Goal: Task Accomplishment & Management: Use online tool/utility

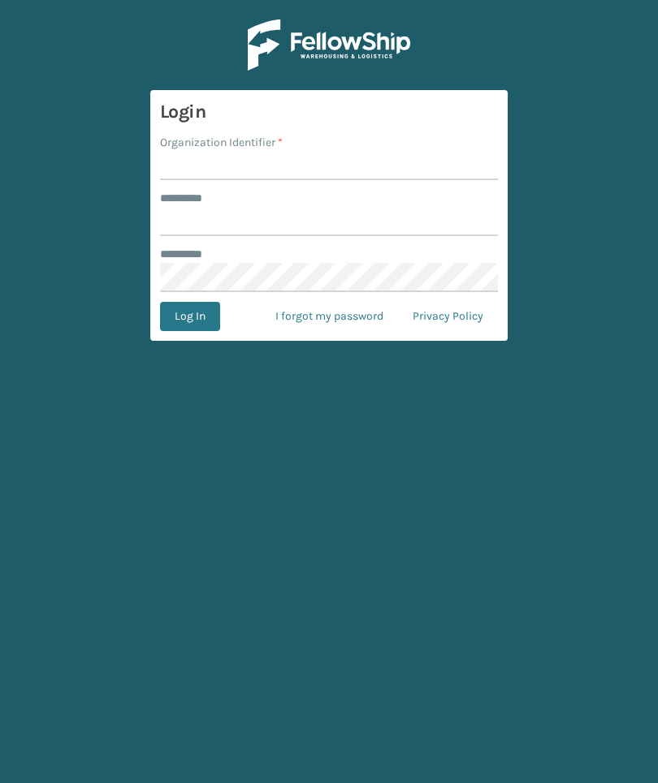
click at [457, 162] on input "Organization Identifier *" at bounding box center [329, 165] width 338 height 29
type input "Foamtex"
click at [412, 226] on input "******** *" at bounding box center [329, 221] width 338 height 29
type input "******"
click at [189, 317] on button "Log In" at bounding box center [190, 316] width 60 height 29
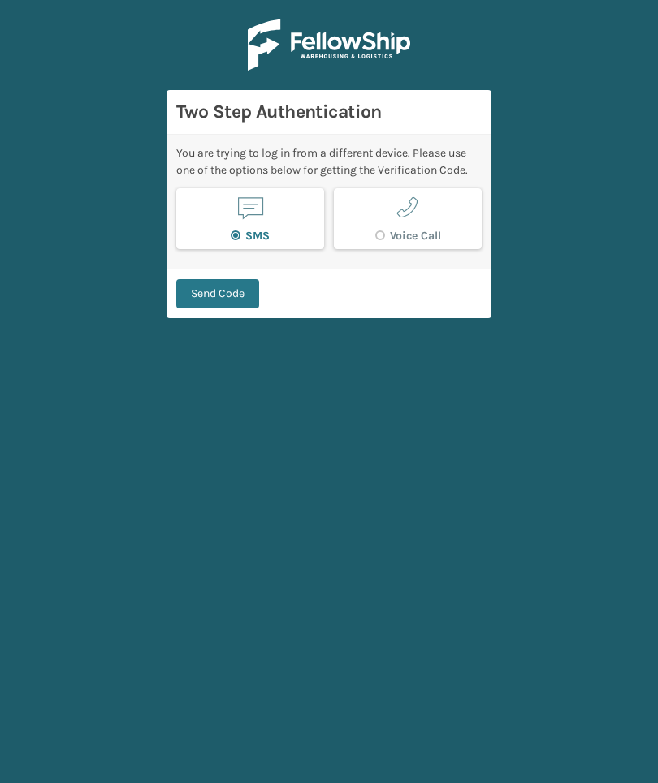
click at [198, 304] on button "Send Code" at bounding box center [217, 293] width 83 height 29
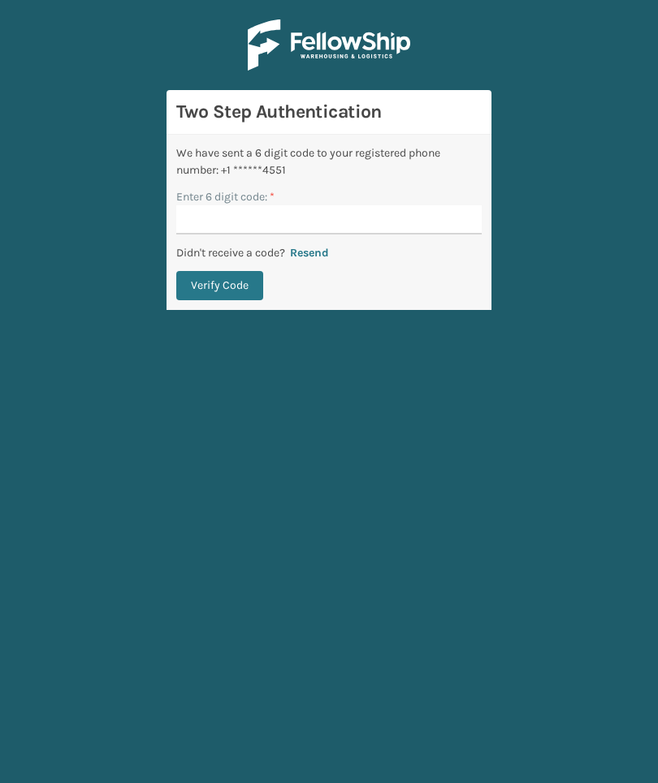
click at [434, 210] on input "Enter 6 digit code: *" at bounding box center [328, 219] width 305 height 29
type input "423104"
click at [219, 286] on button "Verify Code" at bounding box center [219, 285] width 87 height 29
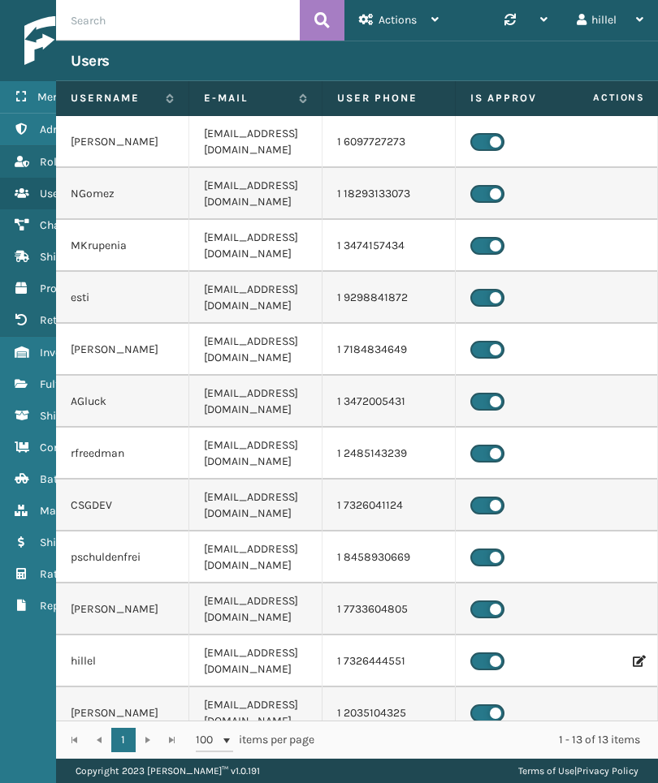
click at [17, 388] on icon at bounding box center [21, 383] width 13 height 11
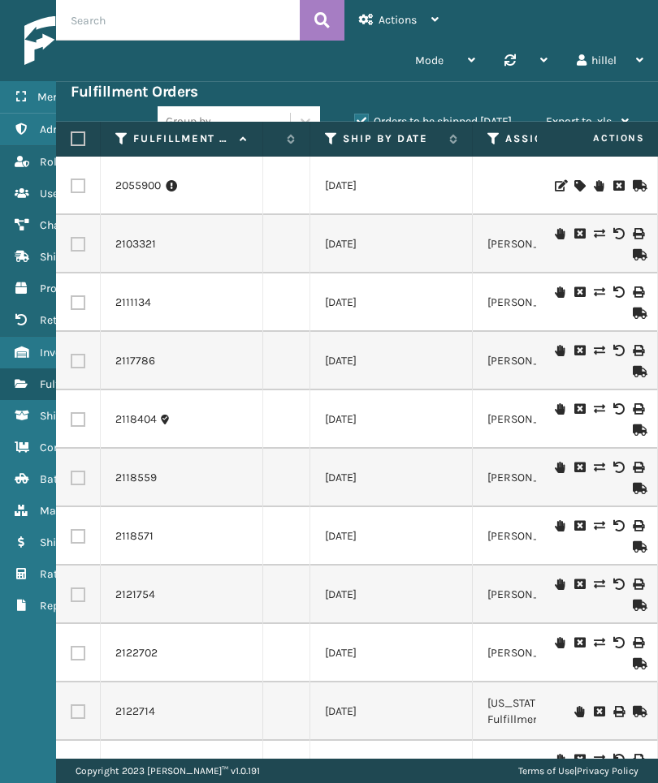
click at [326, 139] on icon at bounding box center [331, 139] width 13 height 15
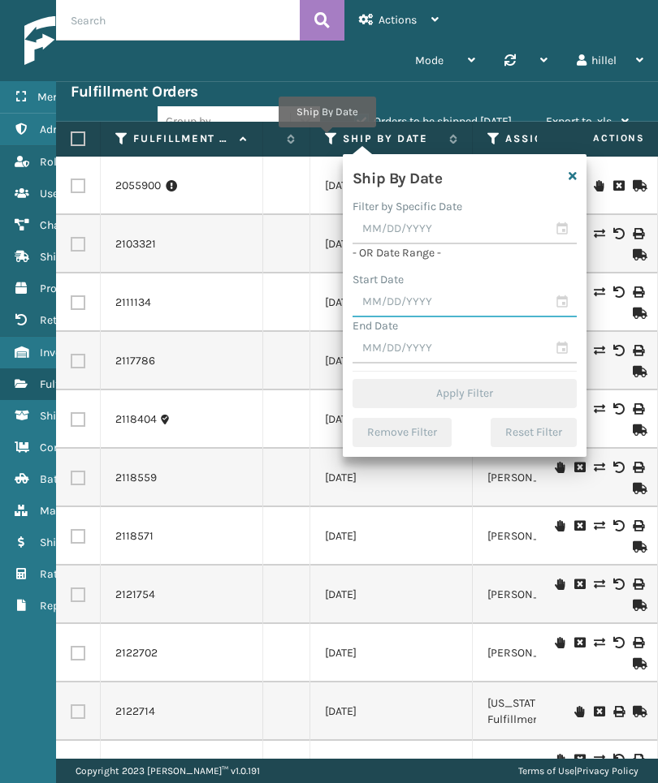
click at [462, 300] on input "text" at bounding box center [464, 302] width 224 height 29
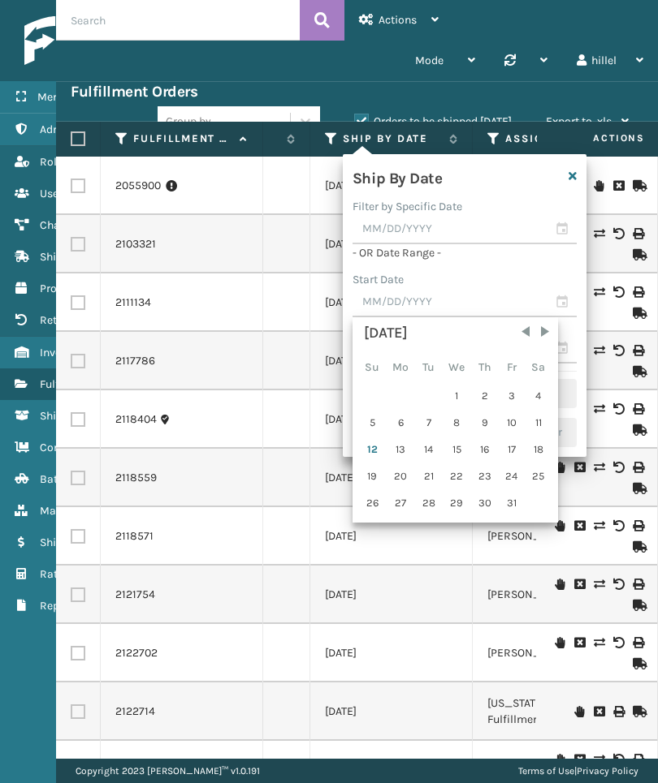
click at [464, 394] on div "1" at bounding box center [456, 396] width 27 height 24
type input "[DATE]"
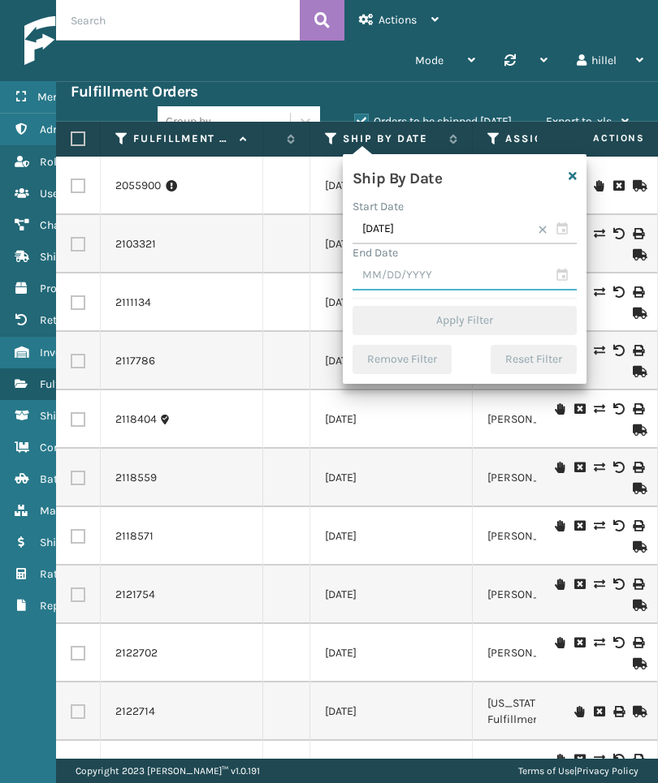
click at [509, 268] on input "text" at bounding box center [464, 275] width 224 height 29
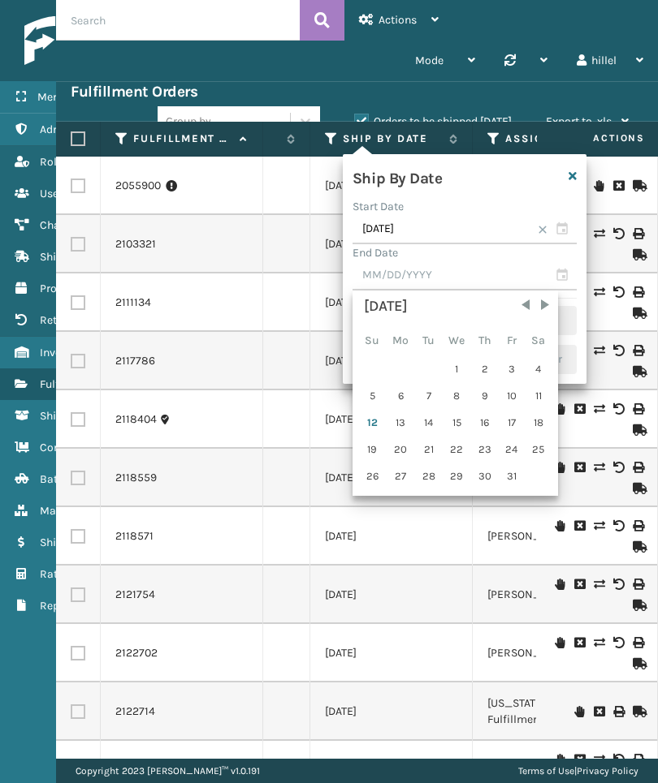
click at [518, 391] on div "10" at bounding box center [511, 396] width 24 height 24
type input "[DATE]"
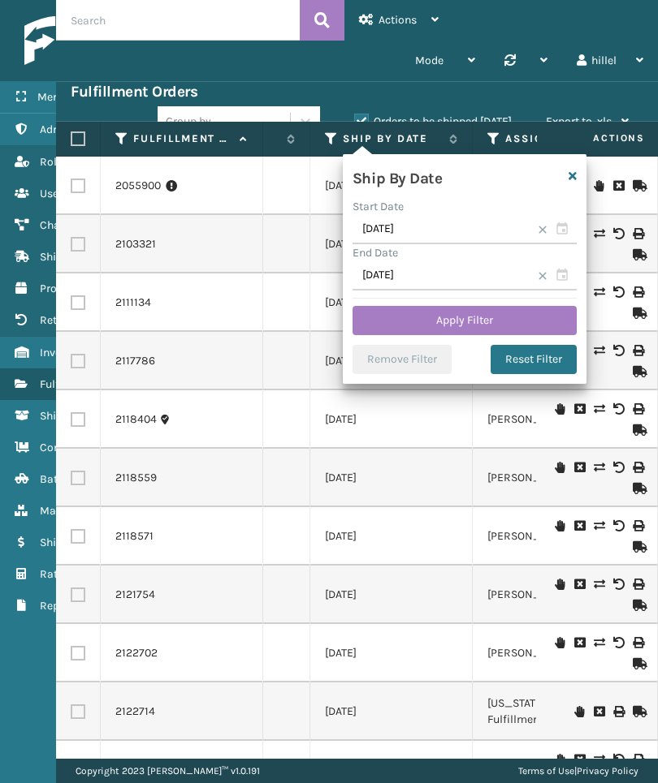
click at [559, 314] on button "Apply Filter" at bounding box center [464, 320] width 224 height 29
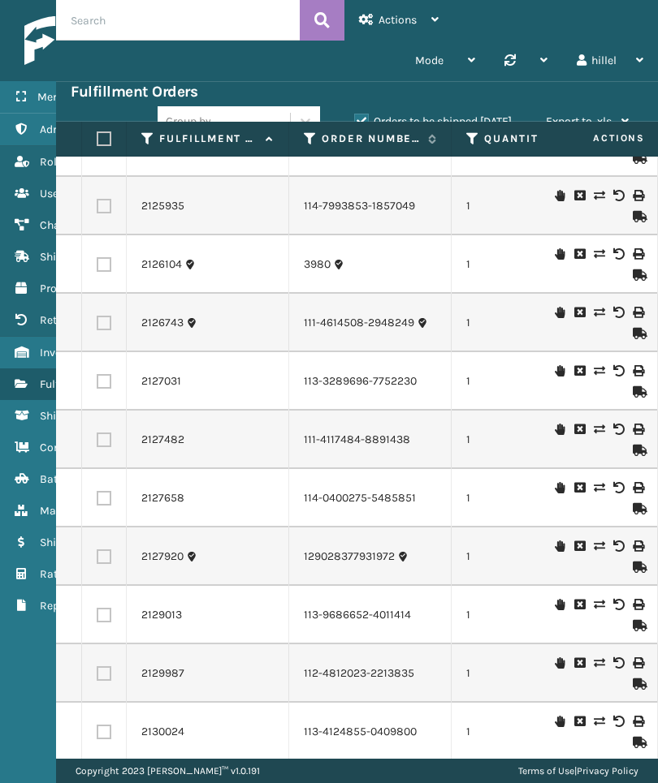
scroll to position [623, 0]
click at [550, 411] on td at bounding box center [597, 440] width 122 height 58
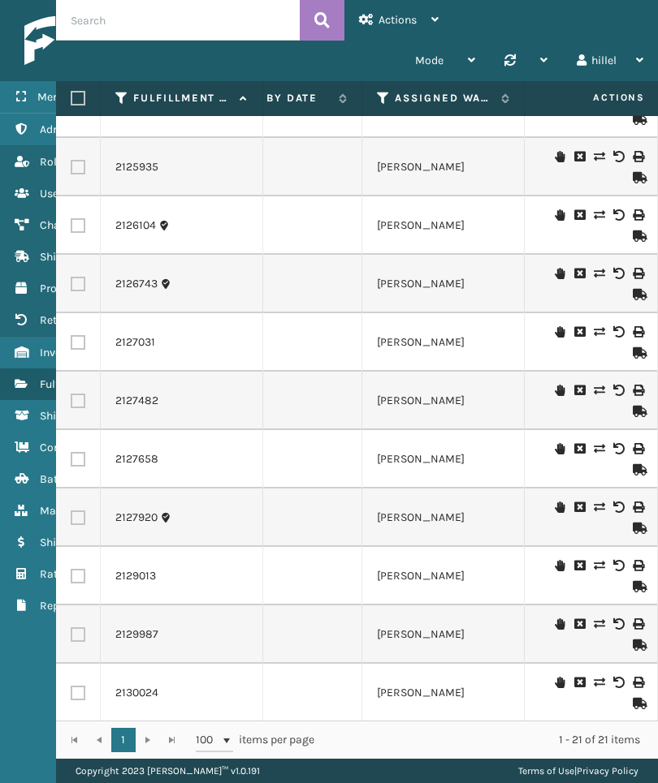
scroll to position [637, 413]
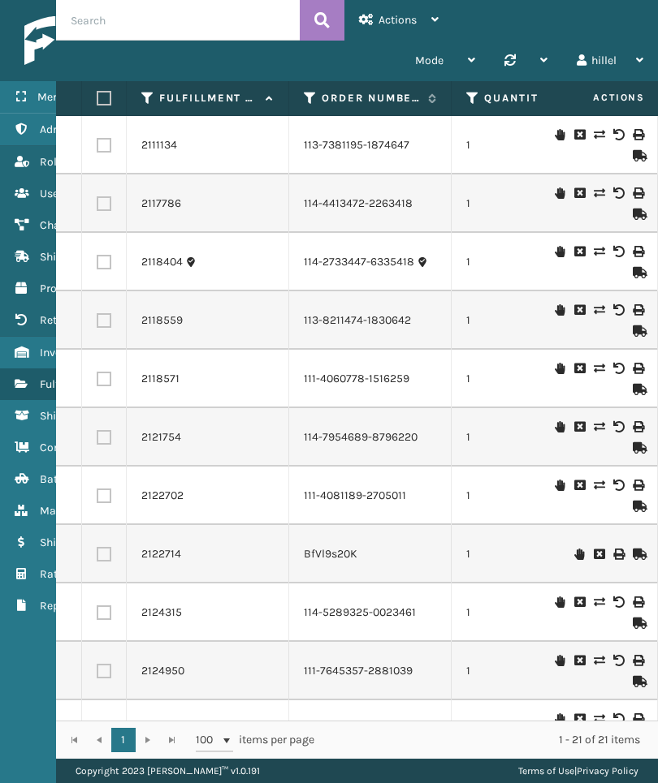
click at [36, 344] on link "Inventory" at bounding box center [101, 353] width 202 height 32
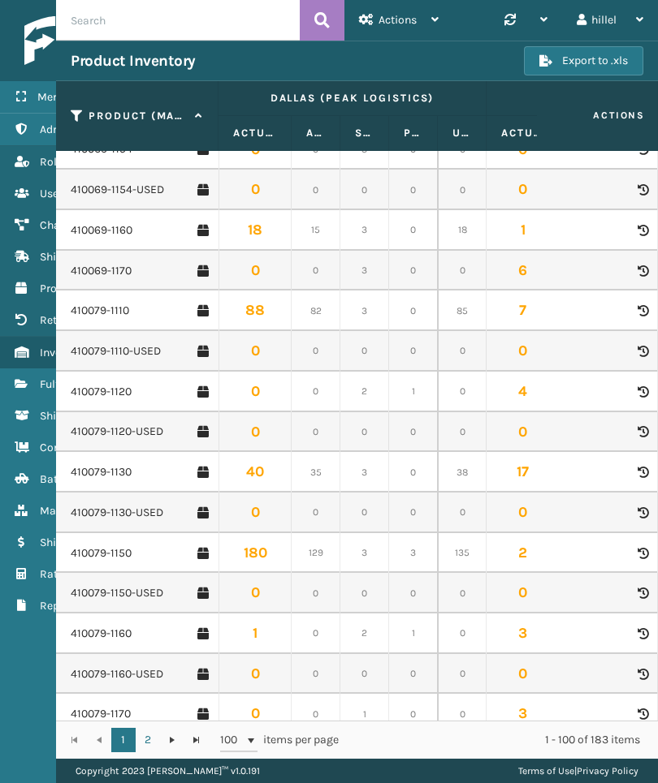
click at [86, 628] on link "410079-1160" at bounding box center [101, 634] width 61 height 16
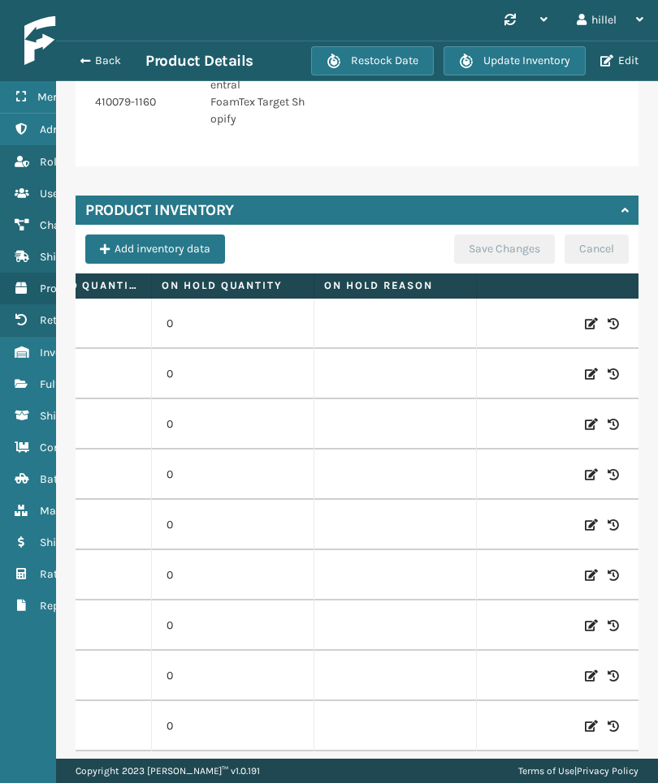
click at [589, 476] on icon at bounding box center [591, 475] width 13 height 16
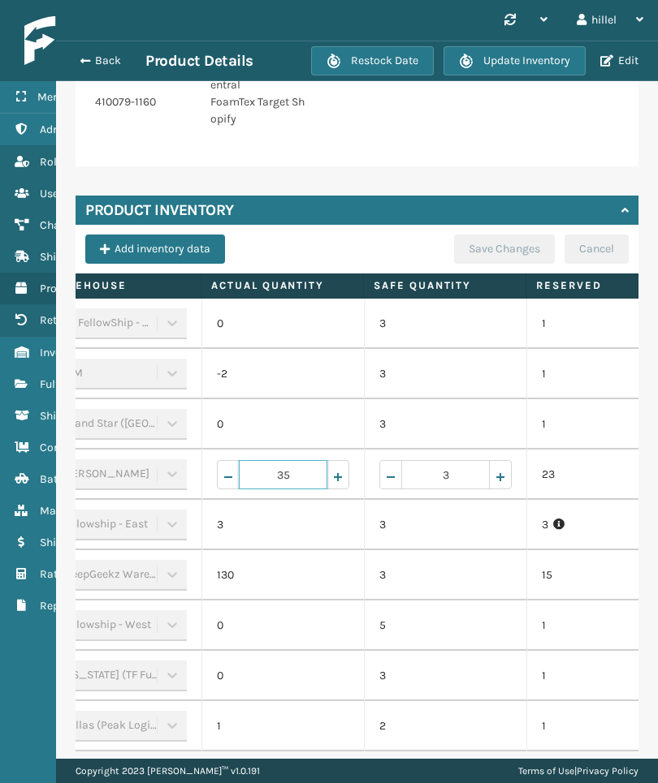
click at [307, 474] on input "35" at bounding box center [283, 474] width 88 height 29
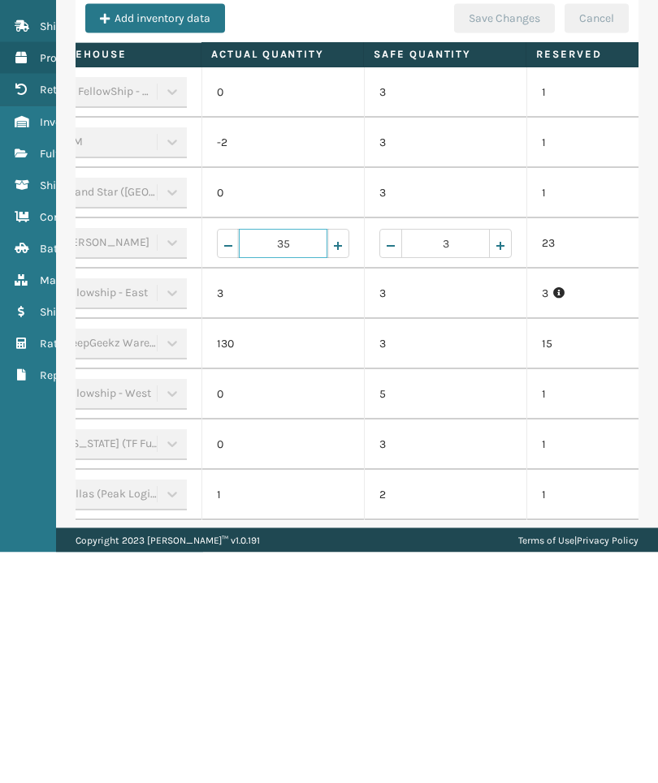
type input "3"
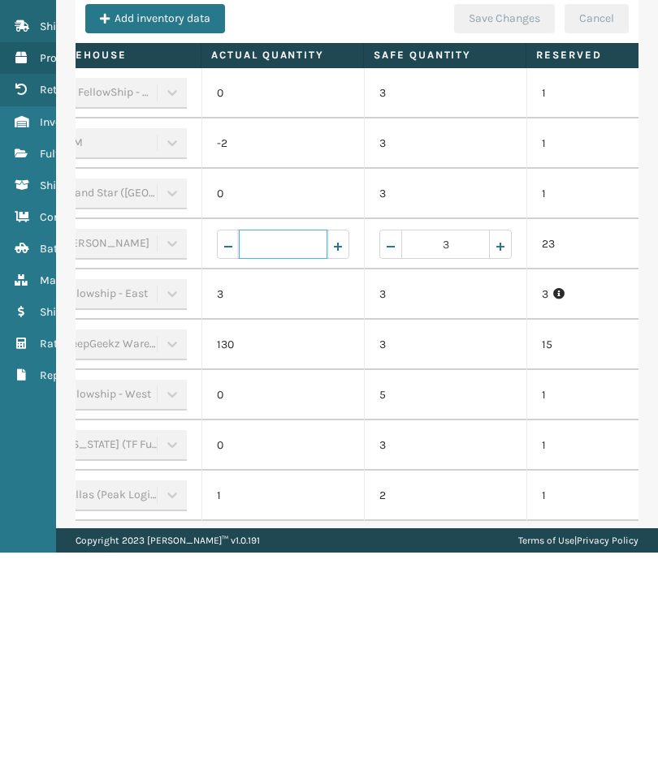
type input "0"
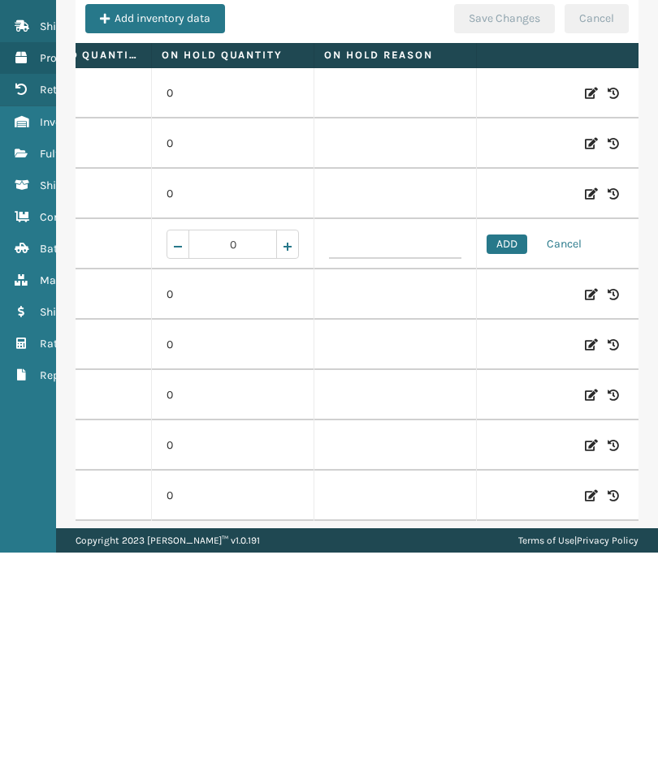
click at [520, 465] on button "ADD" at bounding box center [506, 474] width 41 height 19
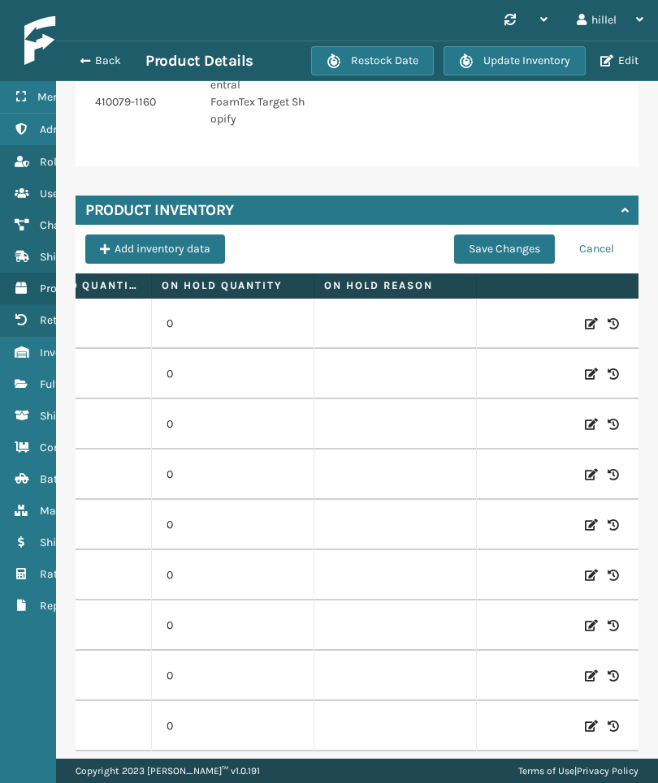
click at [533, 249] on button "Save Changes" at bounding box center [504, 249] width 101 height 29
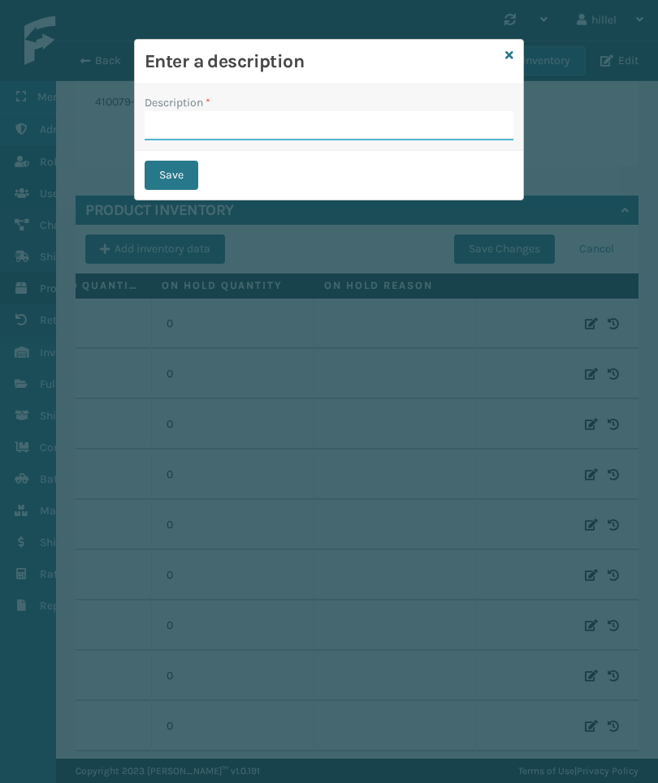
click at [492, 119] on input "Description *" at bounding box center [329, 125] width 369 height 29
type input "UpdtTe"
click at [170, 169] on button "Save" at bounding box center [172, 175] width 54 height 29
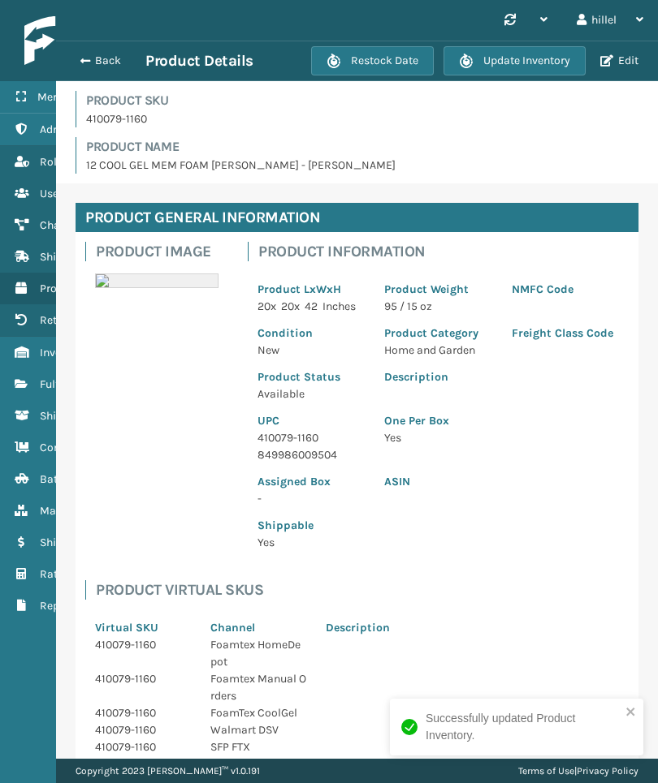
click at [11, 390] on link "Fulfillment Orders" at bounding box center [101, 385] width 202 height 32
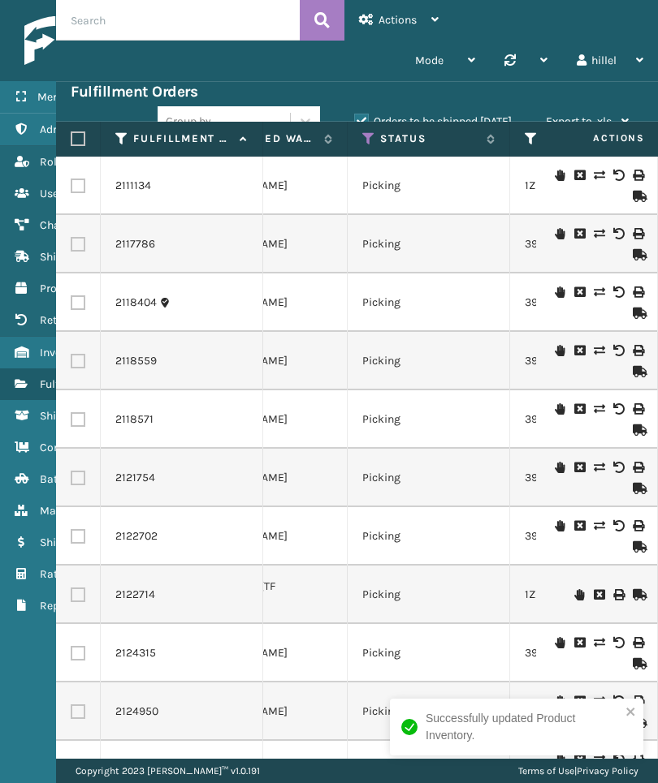
click at [41, 651] on div "Menu Administration Roles Users Channels Shipping Carriers Products Return Addr…" at bounding box center [101, 391] width 203 height 783
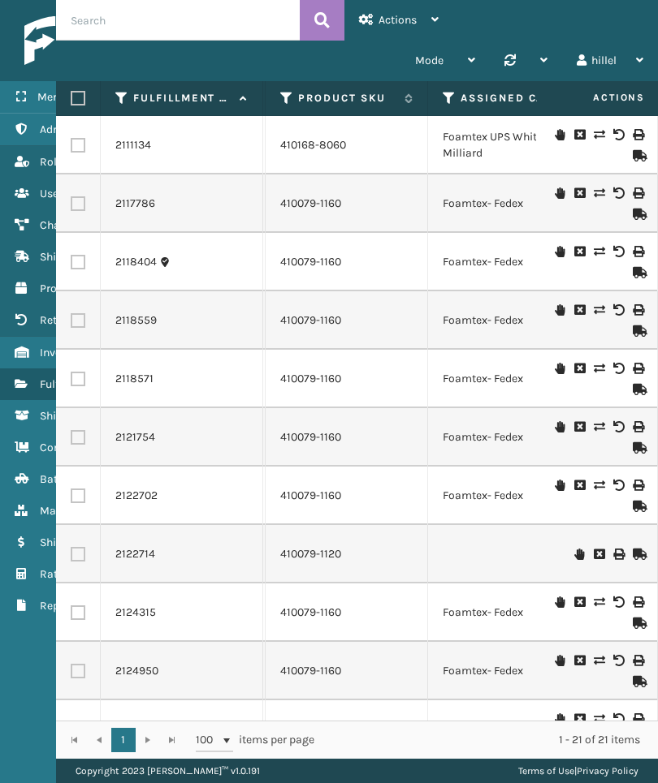
scroll to position [0, 1810]
copy link "2122714"
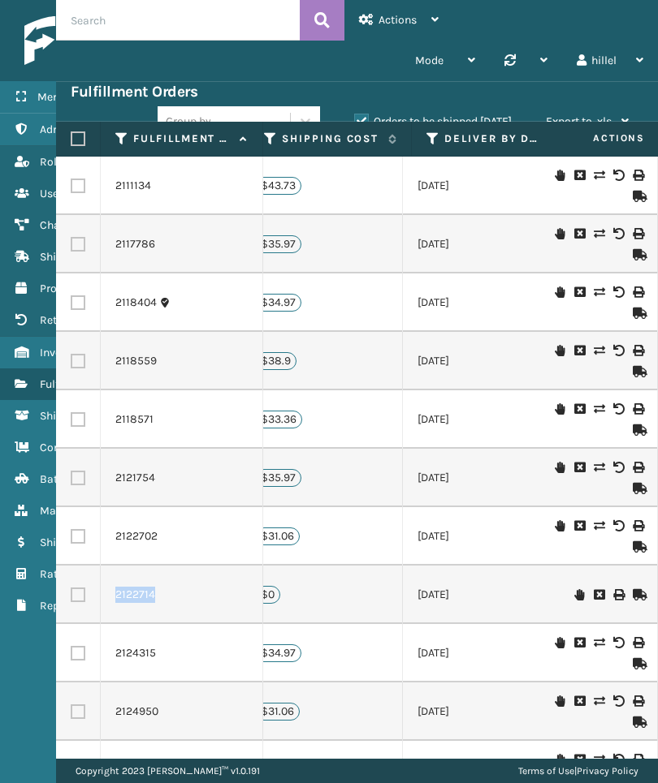
scroll to position [-16, 2312]
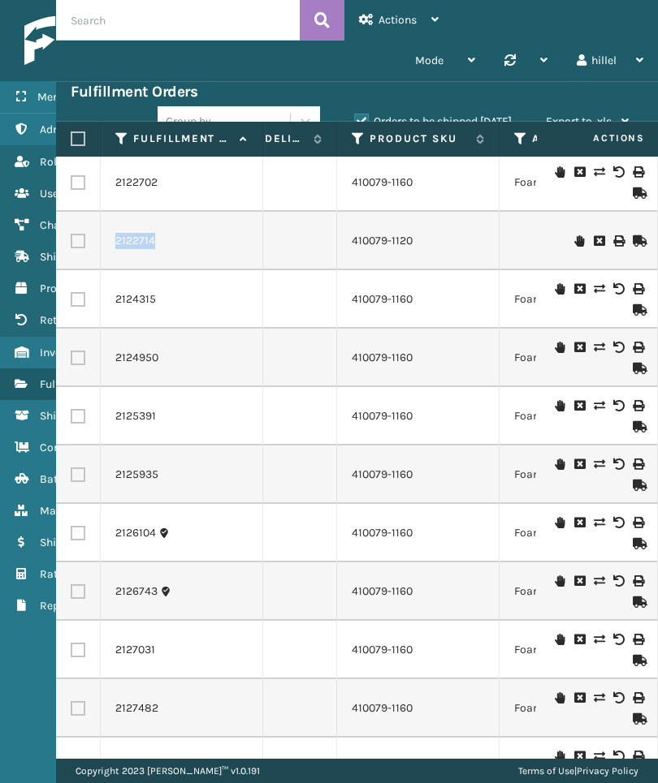
click at [353, 136] on icon at bounding box center [358, 139] width 13 height 15
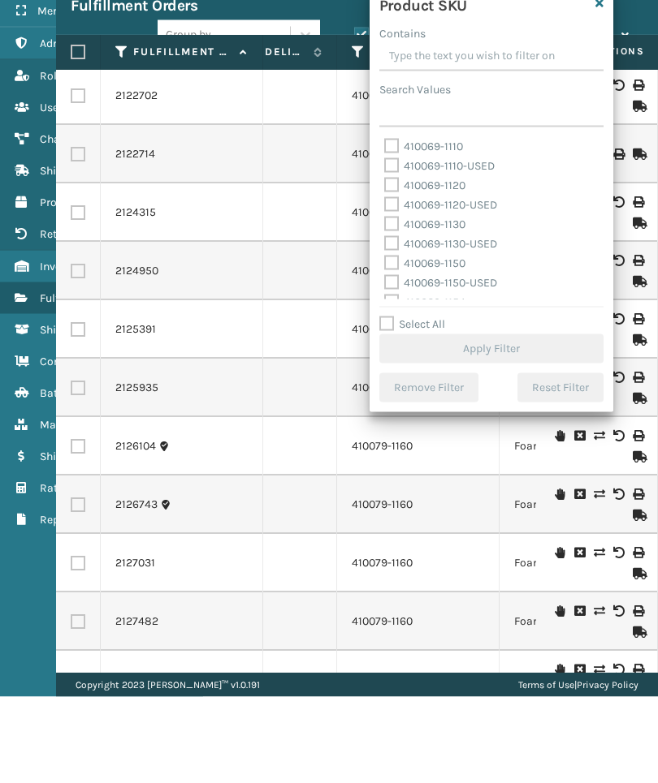
click at [382, 403] on label "Select All" at bounding box center [412, 410] width 66 height 14
click at [382, 401] on input "Select All" at bounding box center [501, 402] width 244 height 2
checkbox input "true"
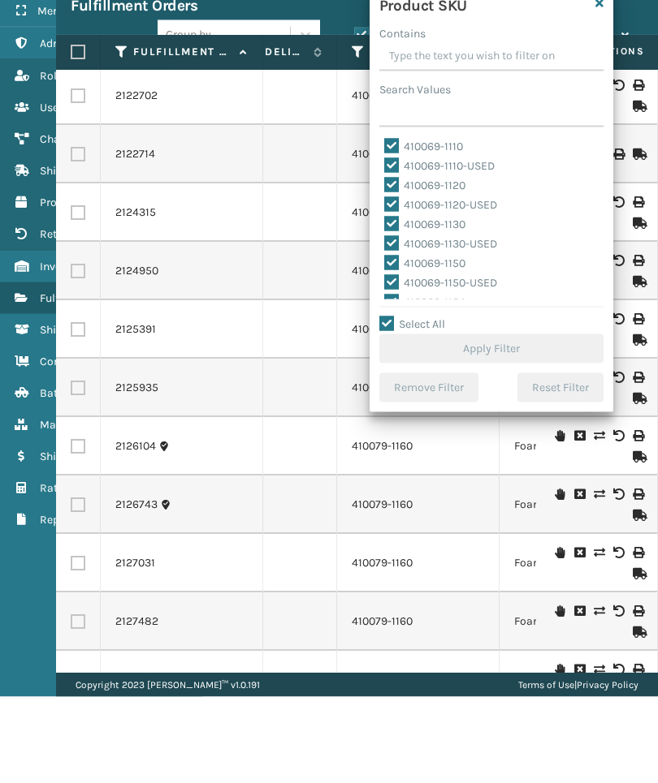
checkbox input "true"
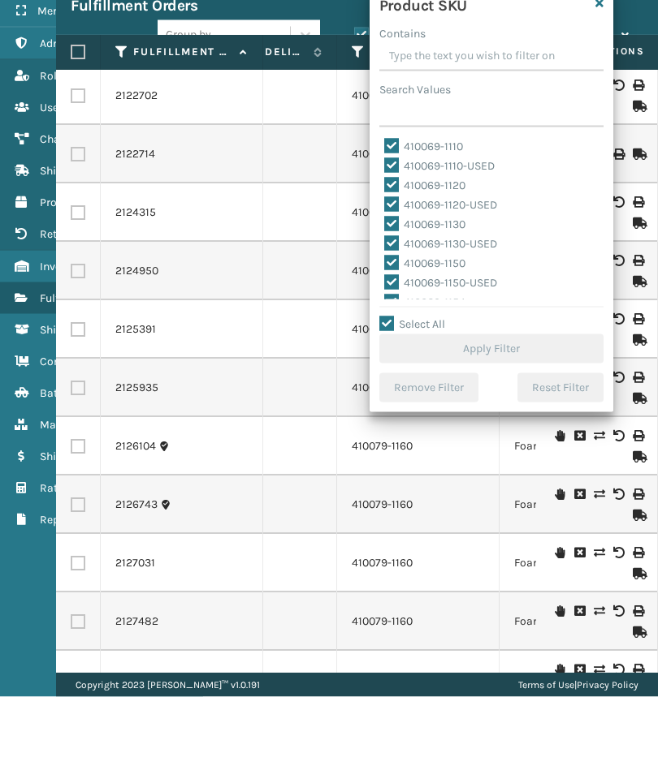
checkbox input "true"
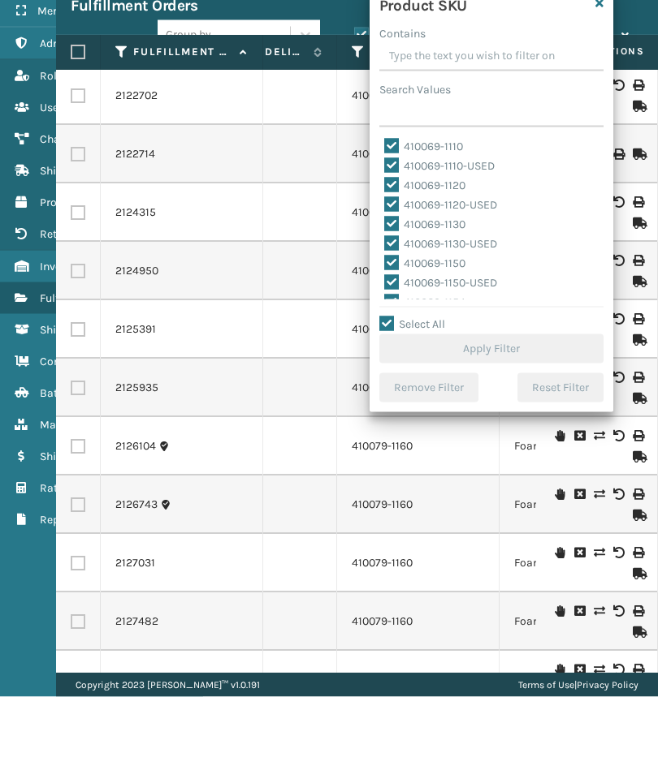
checkbox input "true"
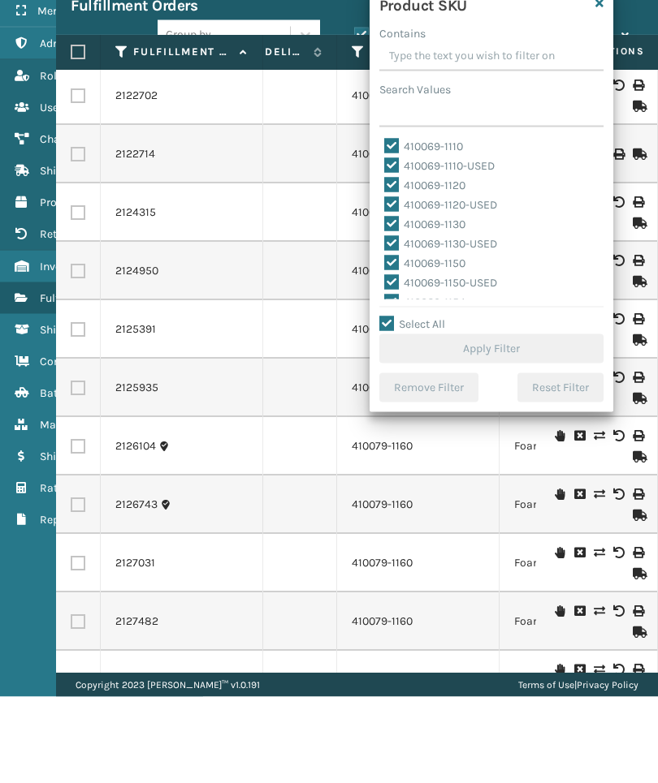
checkbox input "true"
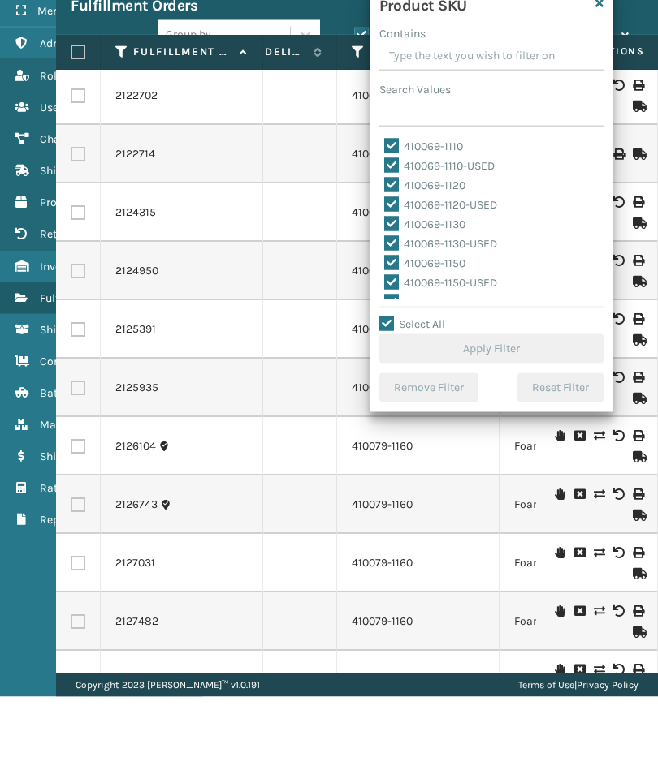
checkbox input "true"
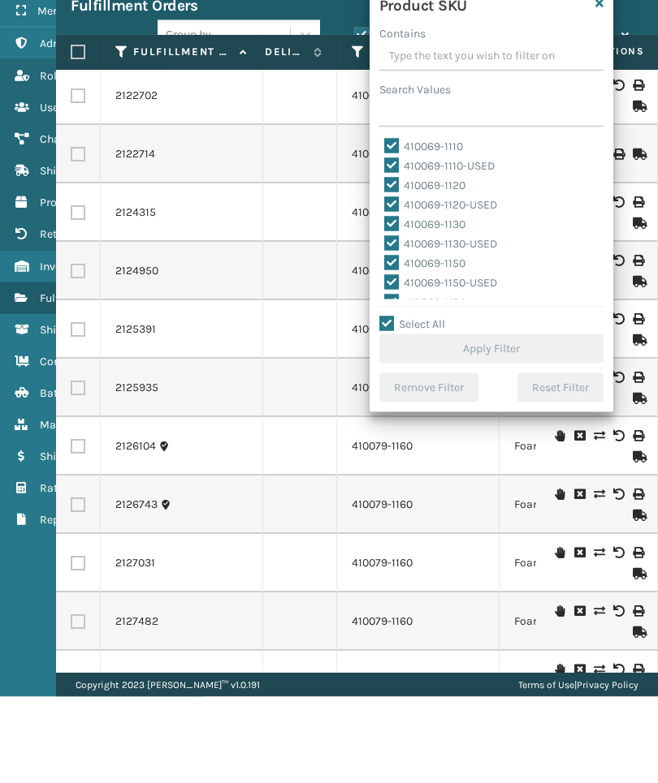
checkbox input "true"
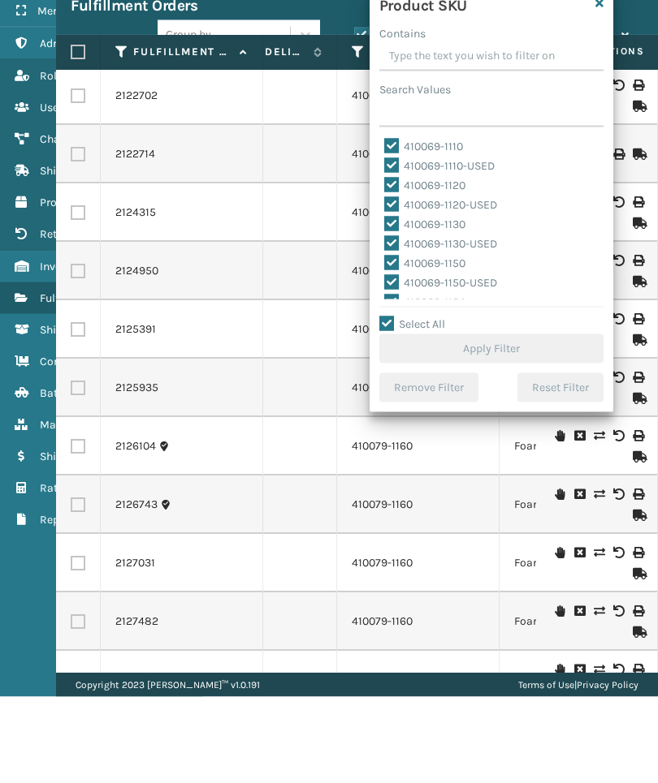
checkbox input "true"
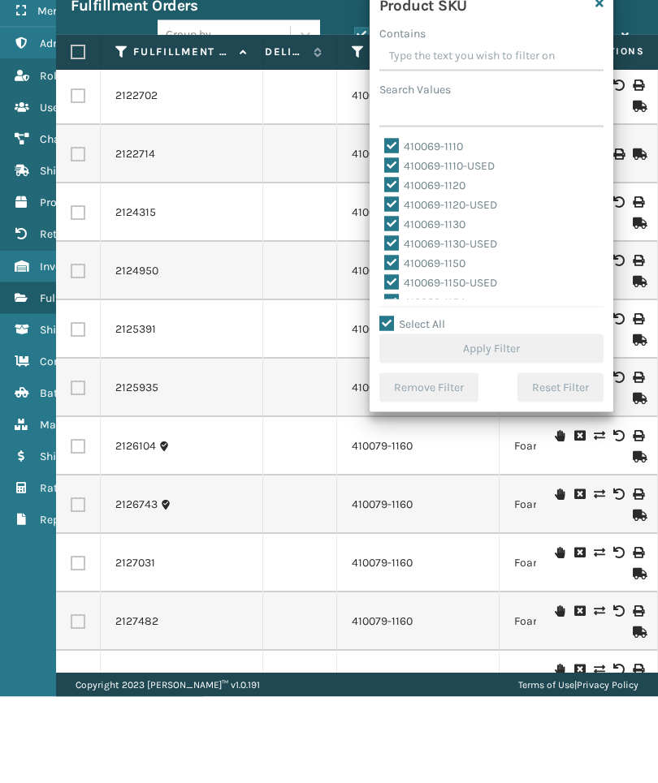
checkbox input "true"
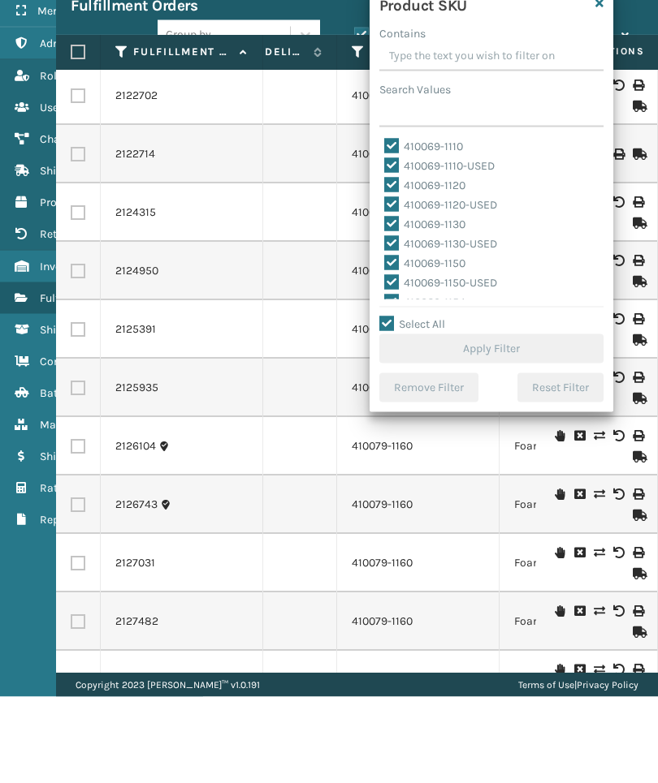
checkbox input "true"
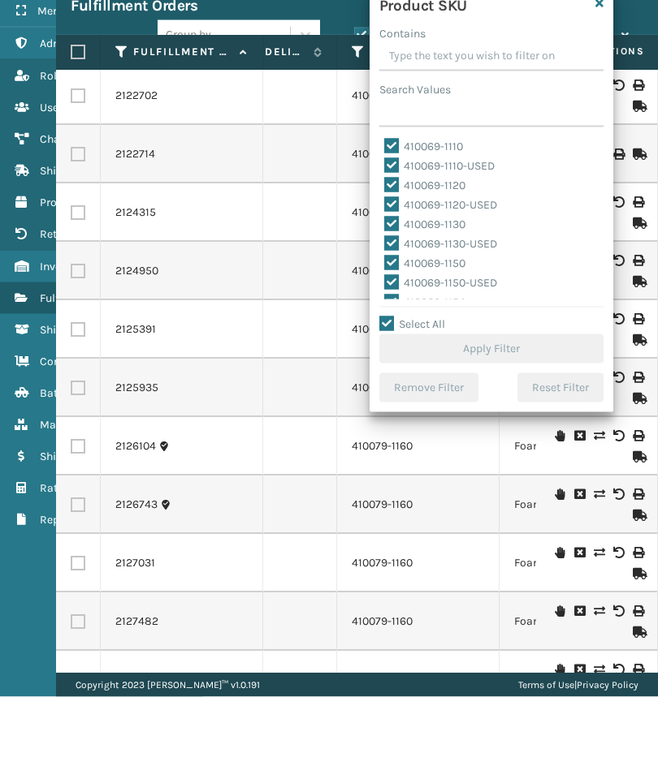
checkbox input "true"
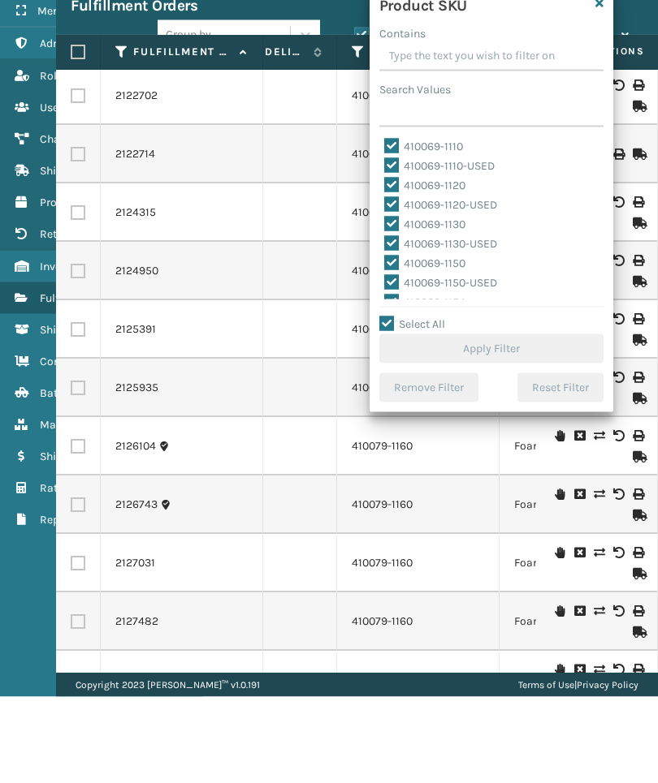
checkbox input "true"
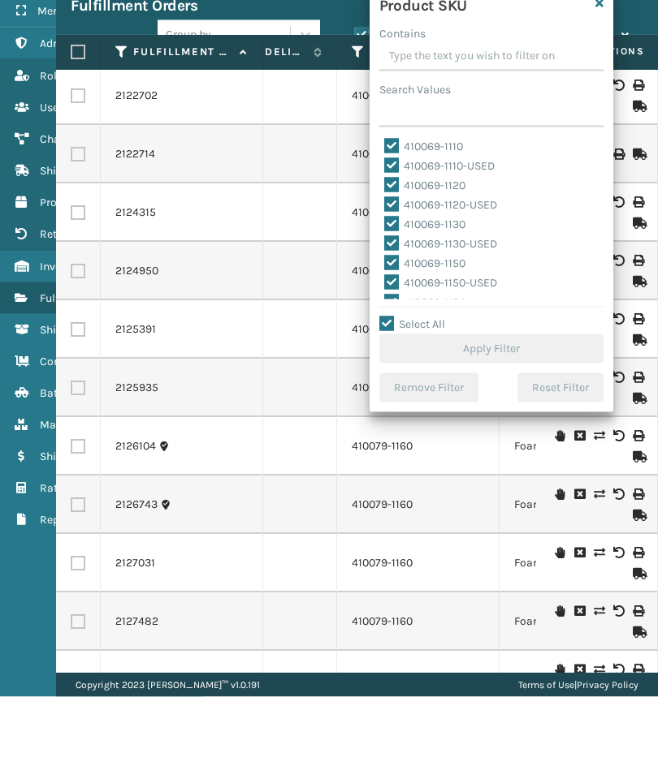
checkbox input "true"
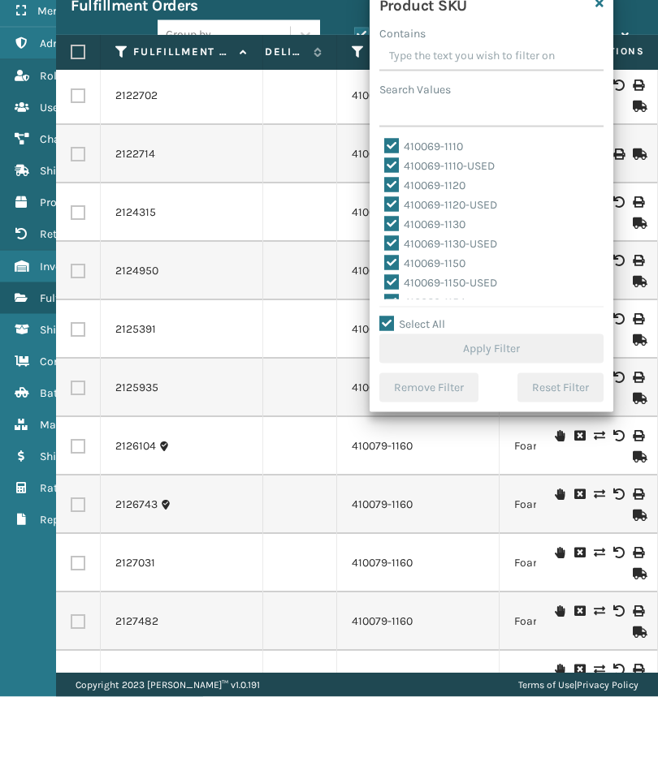
checkbox input "true"
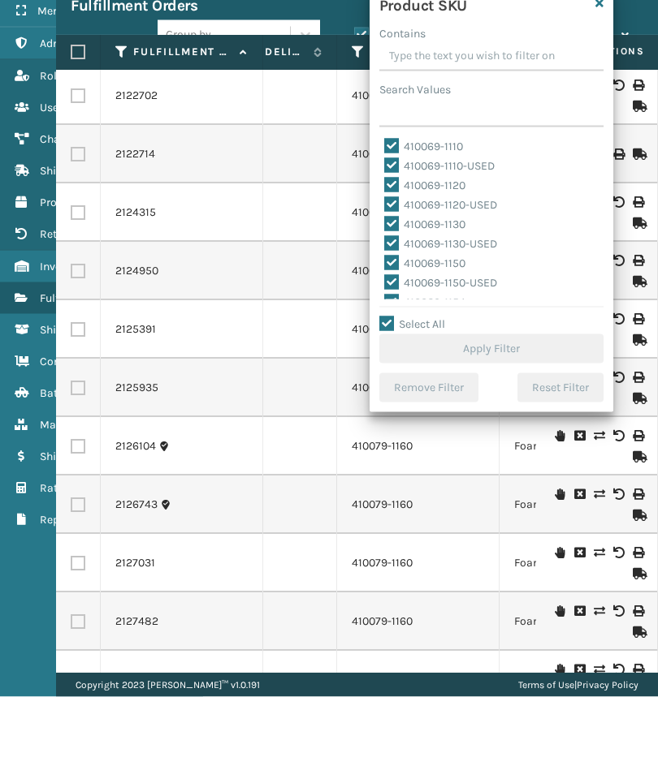
checkbox input "true"
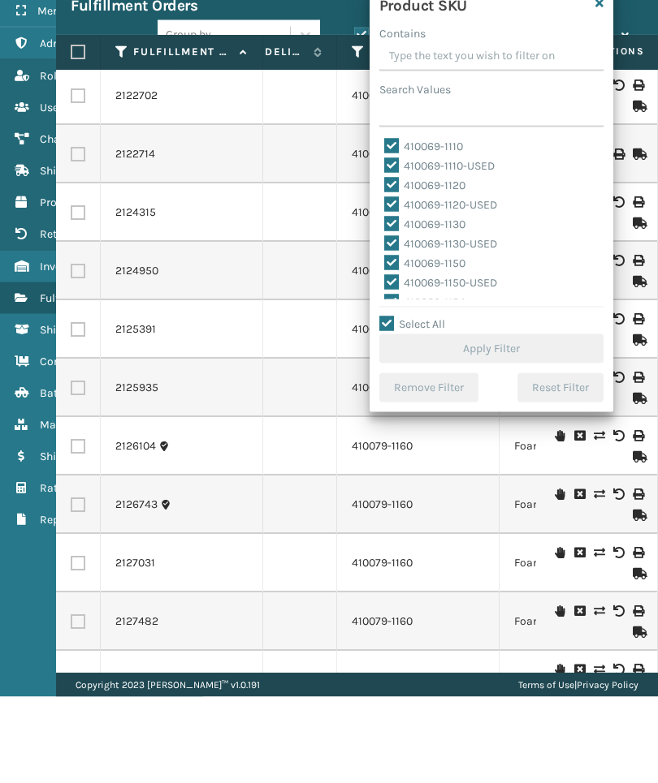
checkbox input "true"
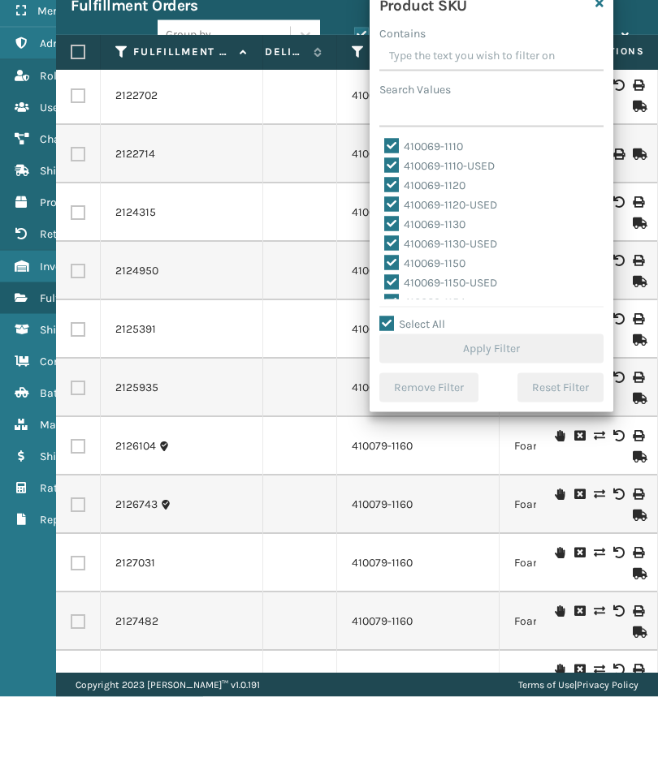
checkbox input "true"
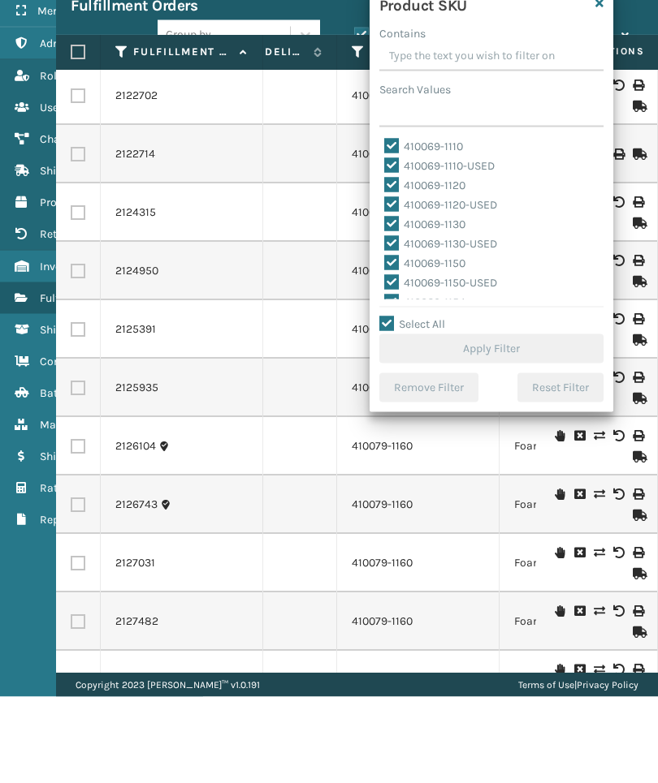
checkbox input "true"
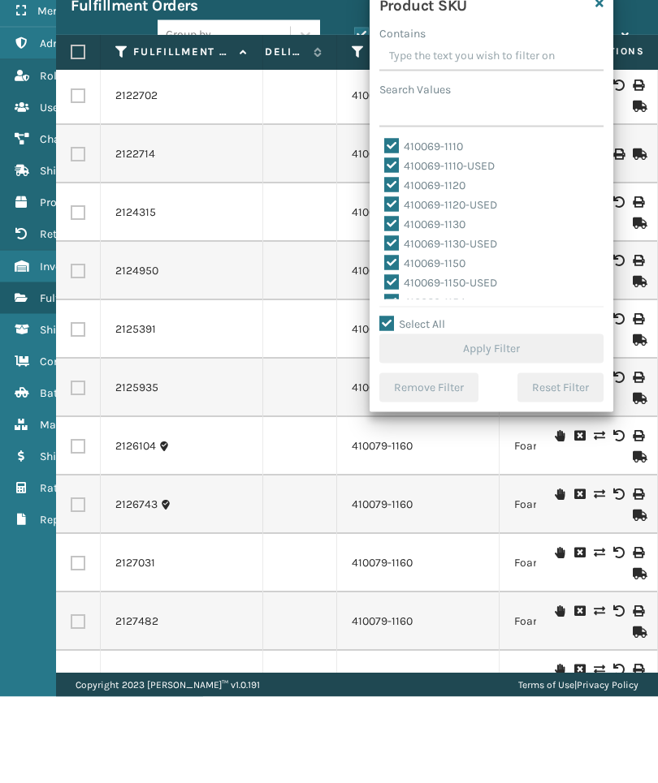
checkbox input "true"
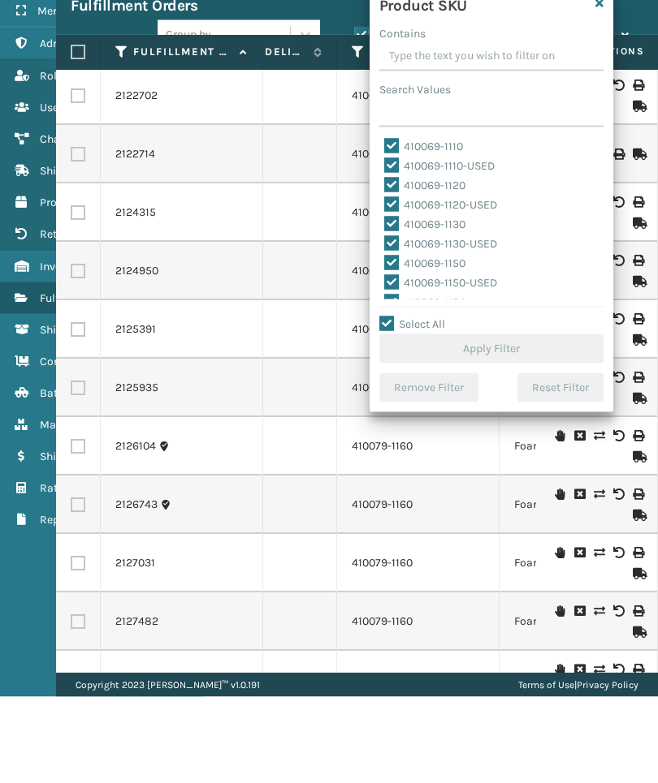
checkbox input "true"
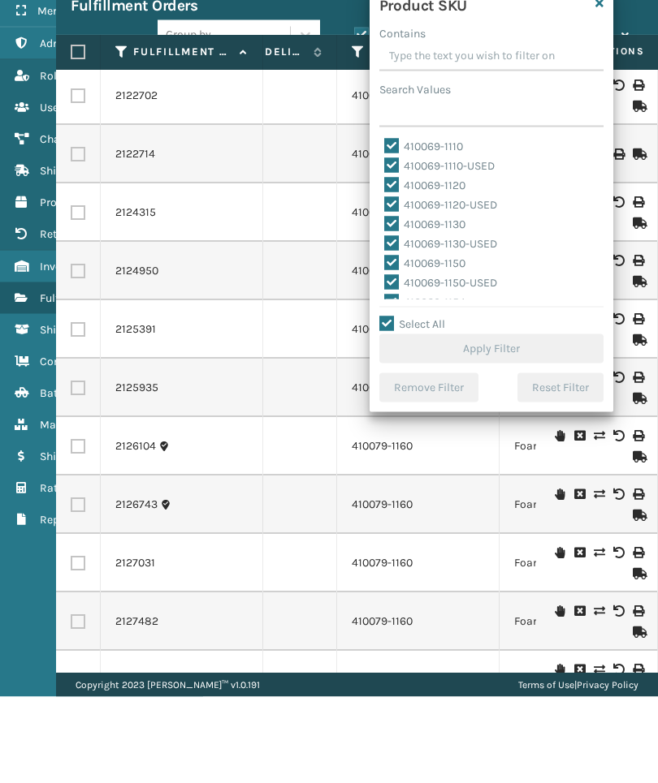
checkbox input "true"
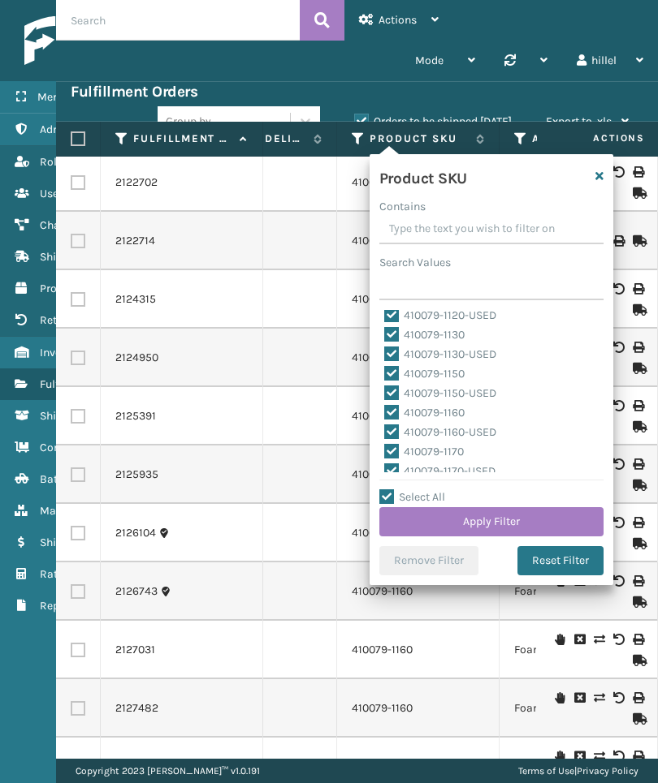
click at [453, 417] on label "410079-1160" at bounding box center [424, 413] width 80 height 14
click at [385, 414] on input "410079-1160" at bounding box center [384, 408] width 1 height 11
checkbox input "false"
click at [521, 524] on button "Apply Filter" at bounding box center [491, 521] width 224 height 29
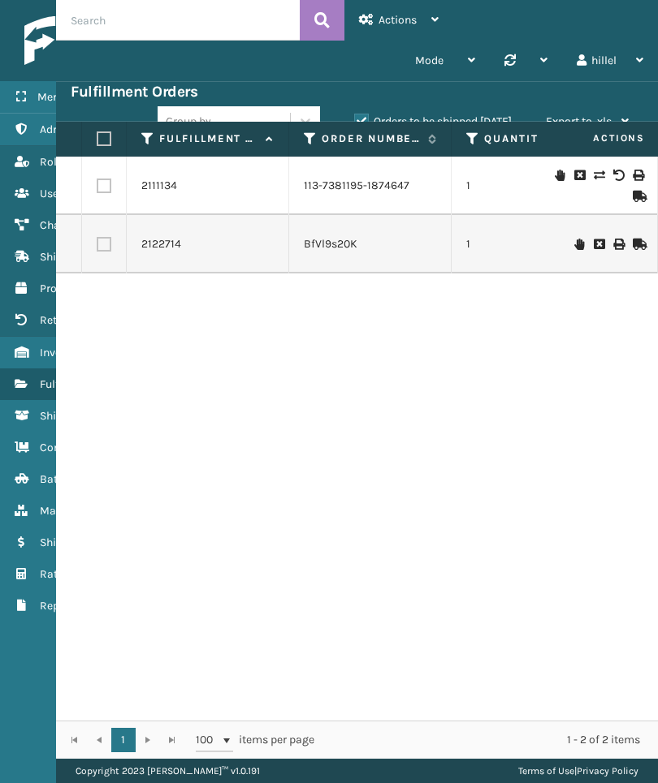
click at [23, 354] on icon at bounding box center [21, 352] width 13 height 11
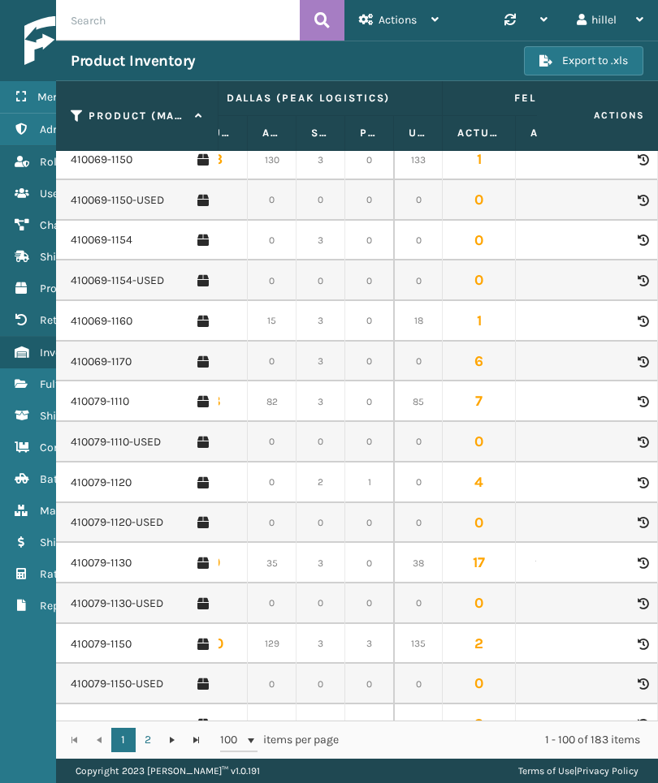
click at [93, 475] on link "410079-1120" at bounding box center [101, 483] width 61 height 16
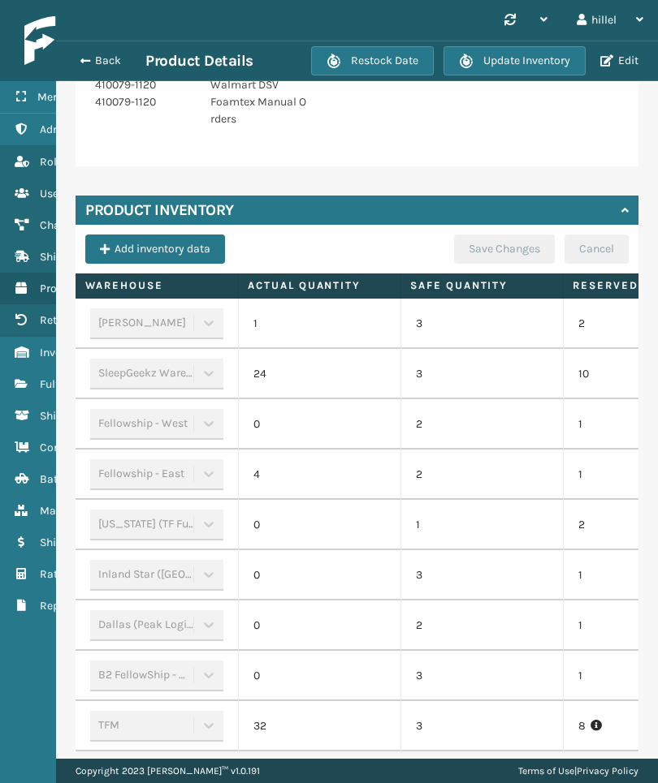
click at [98, 60] on button "Back" at bounding box center [108, 61] width 75 height 15
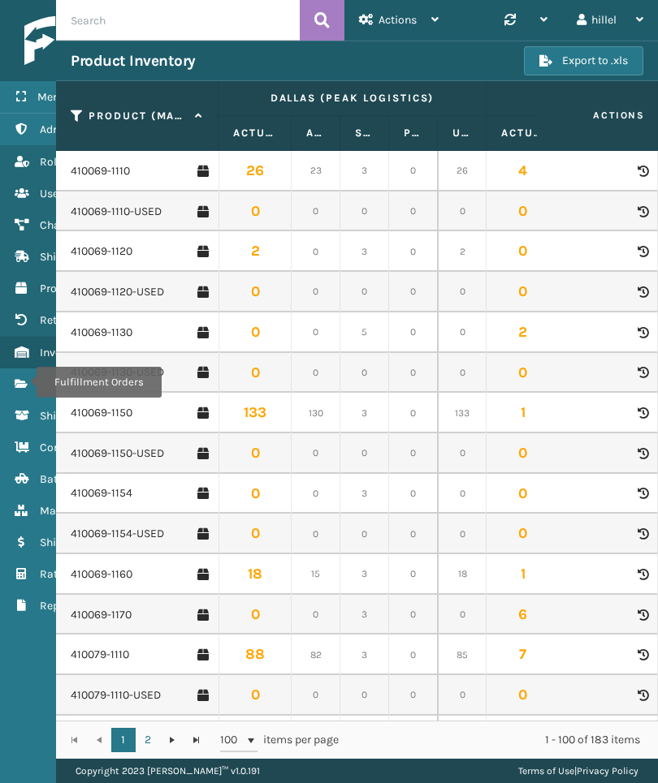
click at [26, 382] on icon "Fulfillment Orders" at bounding box center [21, 383] width 13 height 11
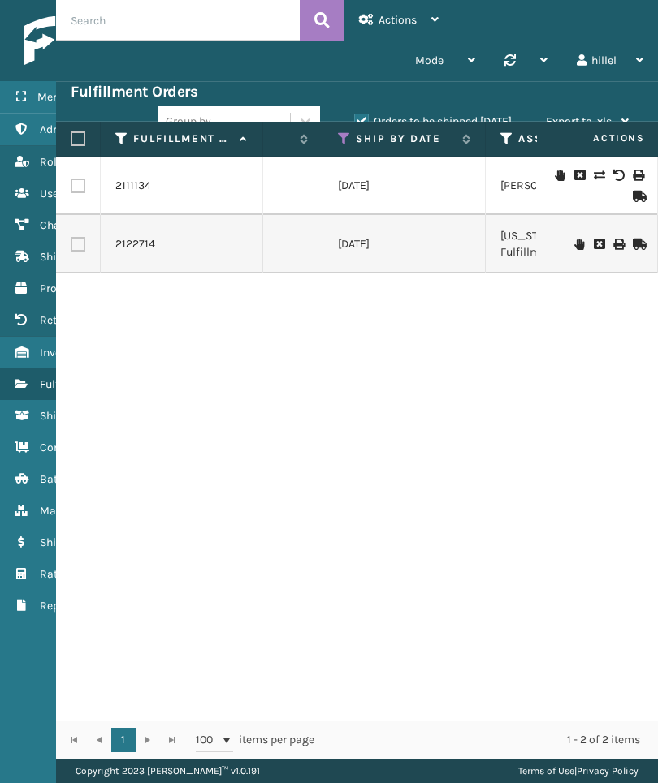
scroll to position [0, 292]
click at [359, 135] on icon at bounding box center [354, 139] width 13 height 15
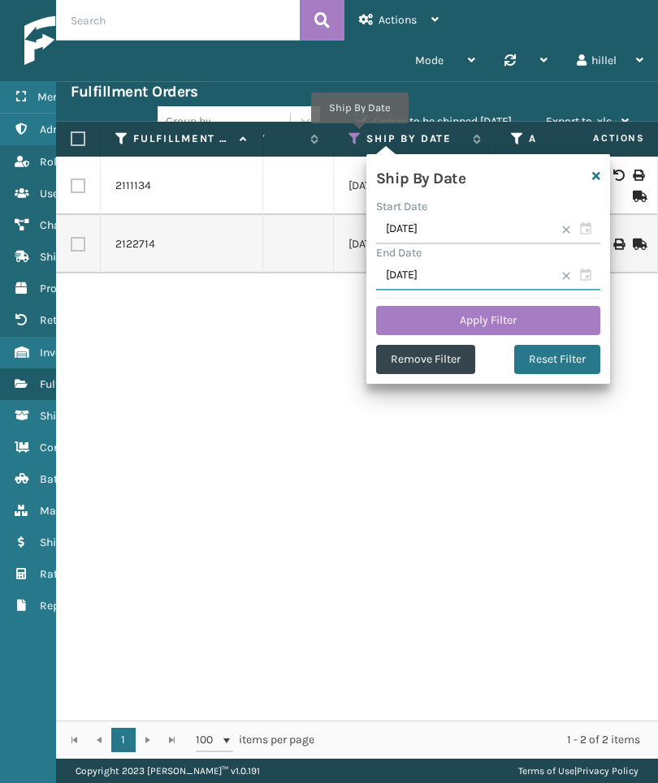
click at [508, 280] on input "[DATE]" at bounding box center [488, 275] width 224 height 29
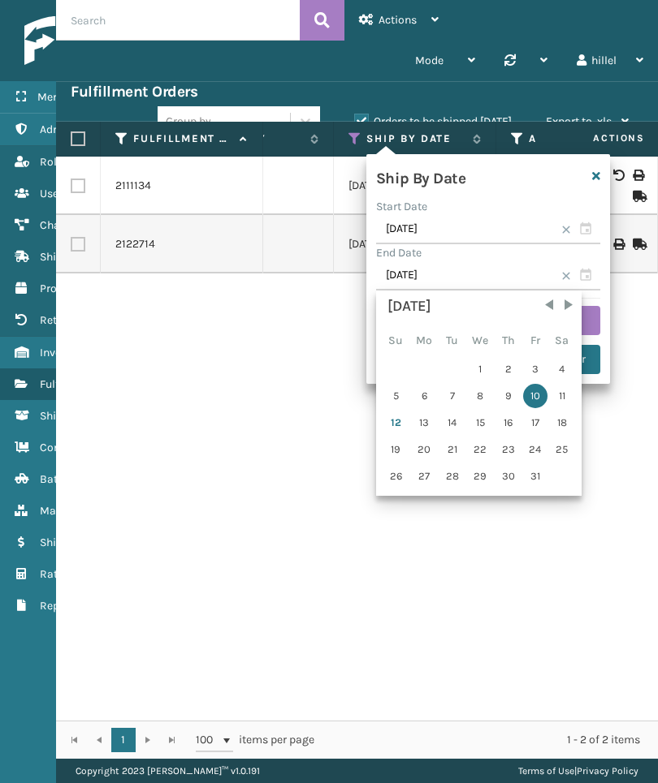
click at [430, 424] on div "13" at bounding box center [424, 423] width 27 height 24
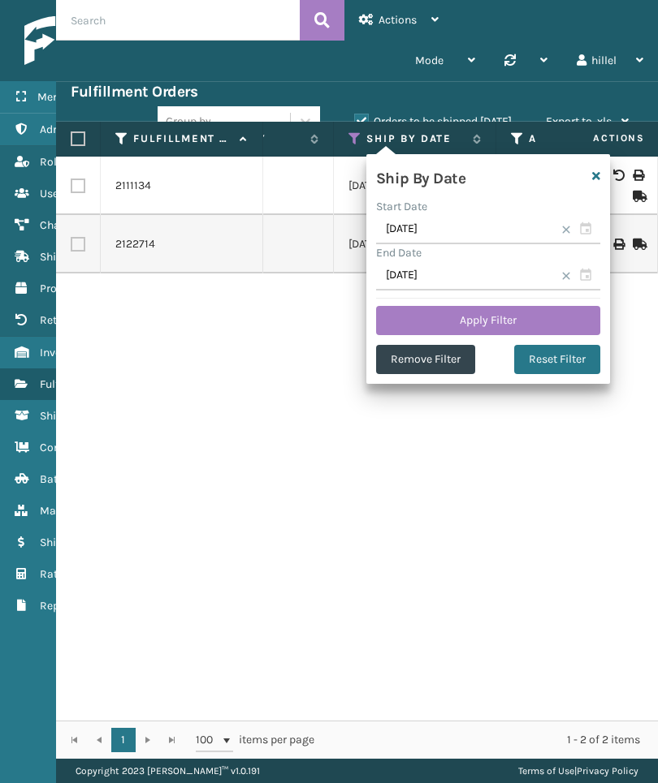
type input "[DATE]"
click at [510, 229] on input "[DATE]" at bounding box center [488, 229] width 224 height 29
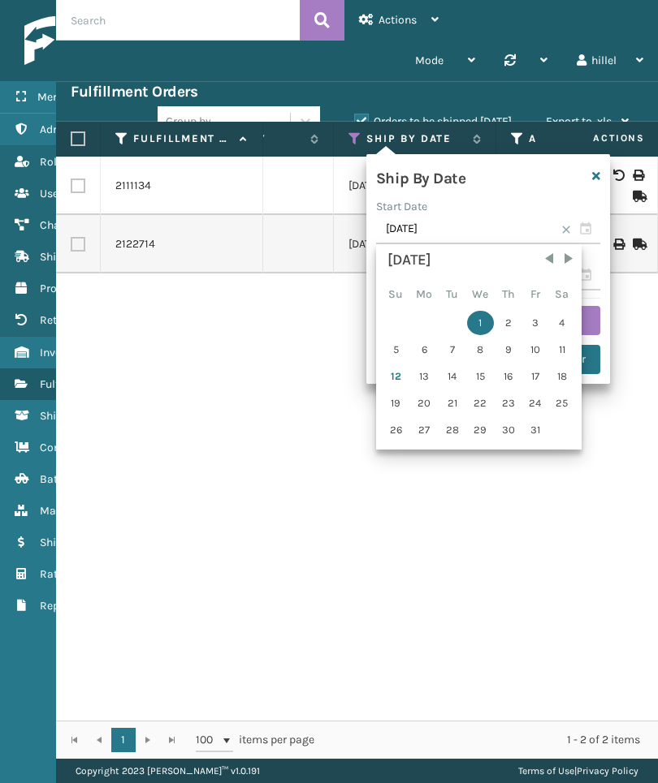
click at [552, 350] on div "11" at bounding box center [562, 350] width 24 height 24
type input "[DATE]"
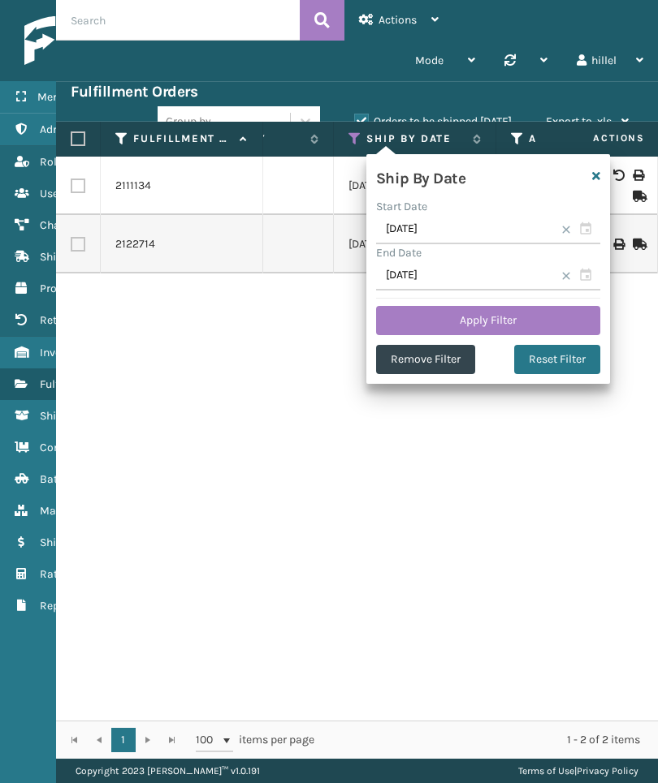
click at [574, 313] on button "Apply Filter" at bounding box center [488, 320] width 224 height 29
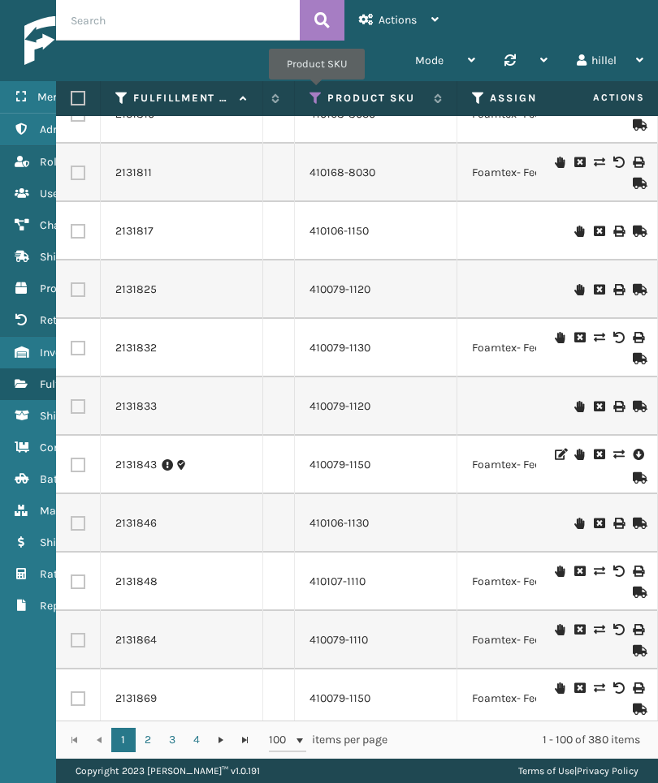
click at [317, 91] on icon at bounding box center [315, 98] width 13 height 15
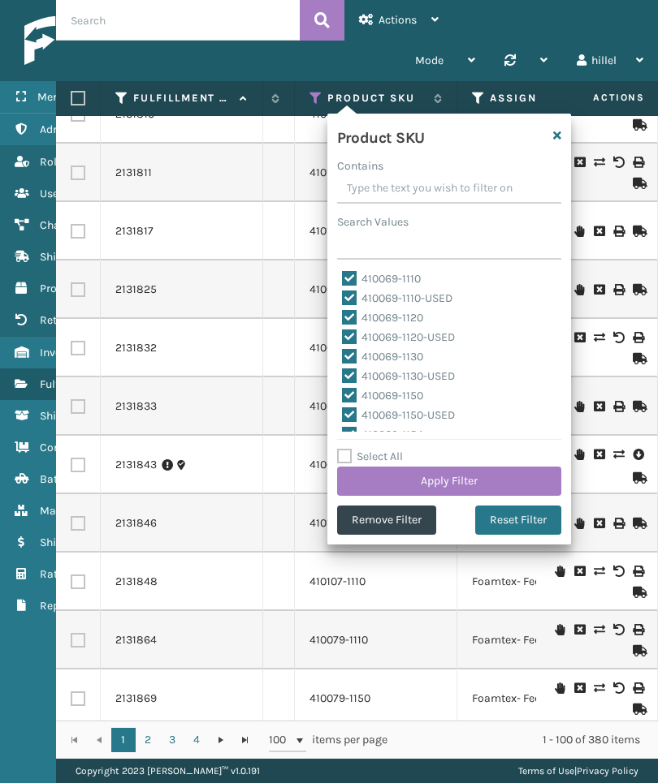
click at [392, 460] on label "Select All" at bounding box center [370, 457] width 66 height 14
click at [392, 449] on input "Select All" at bounding box center [459, 448] width 244 height 2
checkbox input "true"
click at [390, 456] on label "Select All" at bounding box center [370, 457] width 66 height 14
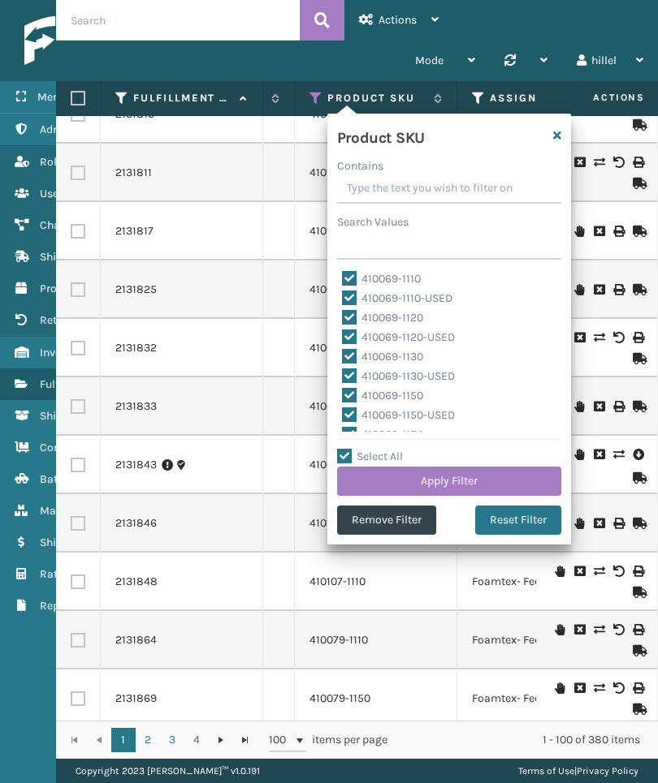
click at [390, 449] on input "Select All" at bounding box center [459, 448] width 244 height 2
checkbox input "false"
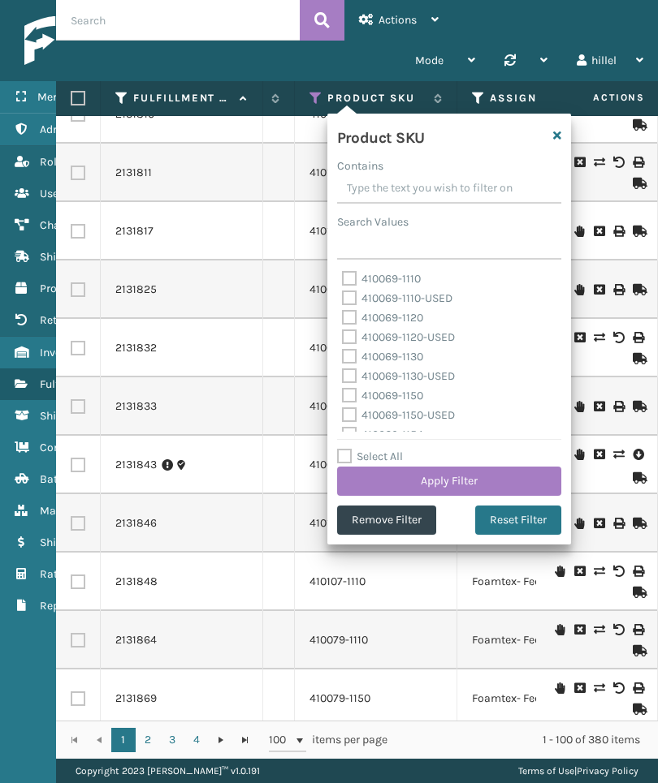
checkbox input "false"
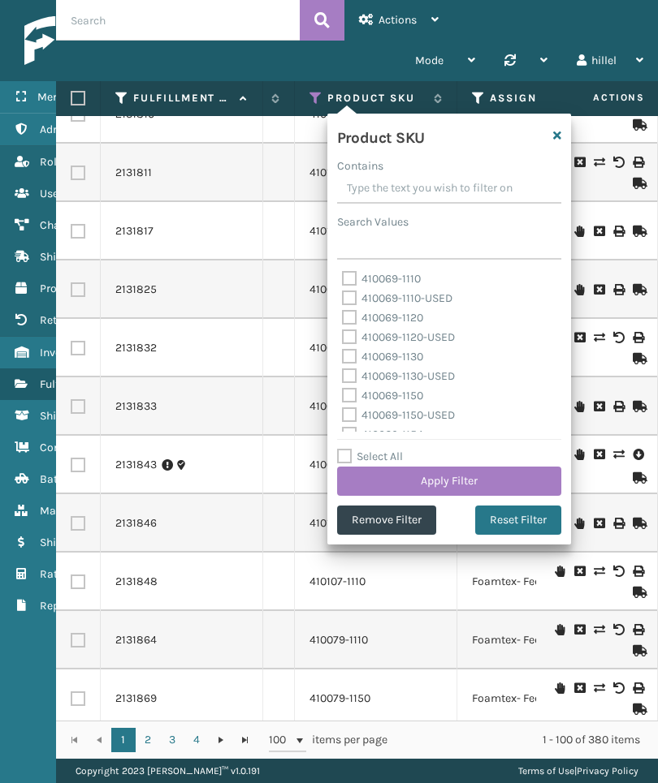
checkbox input "false"
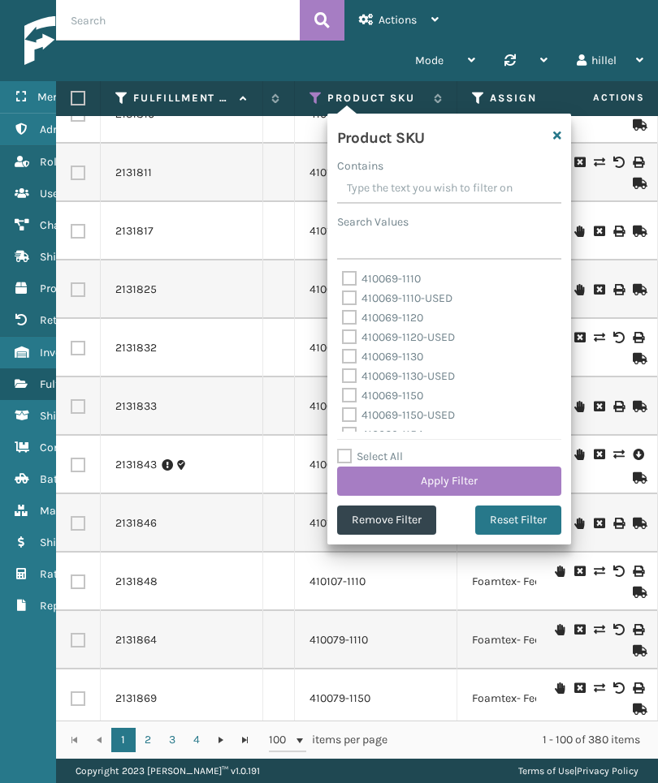
checkbox input "false"
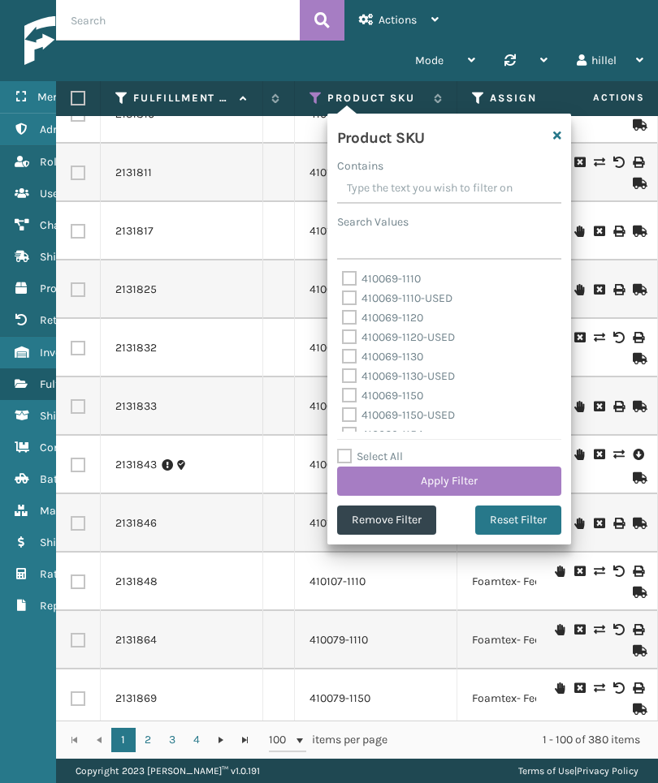
checkbox input "false"
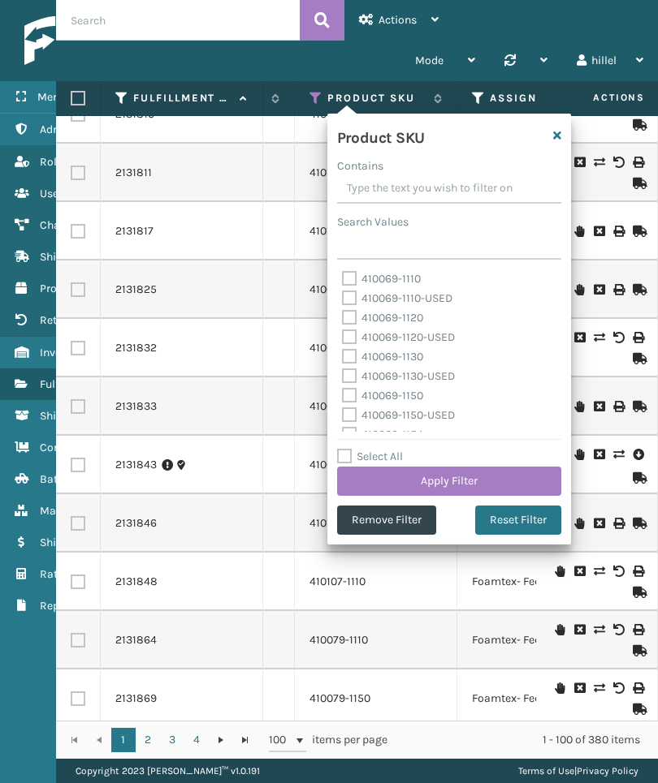
checkbox input "false"
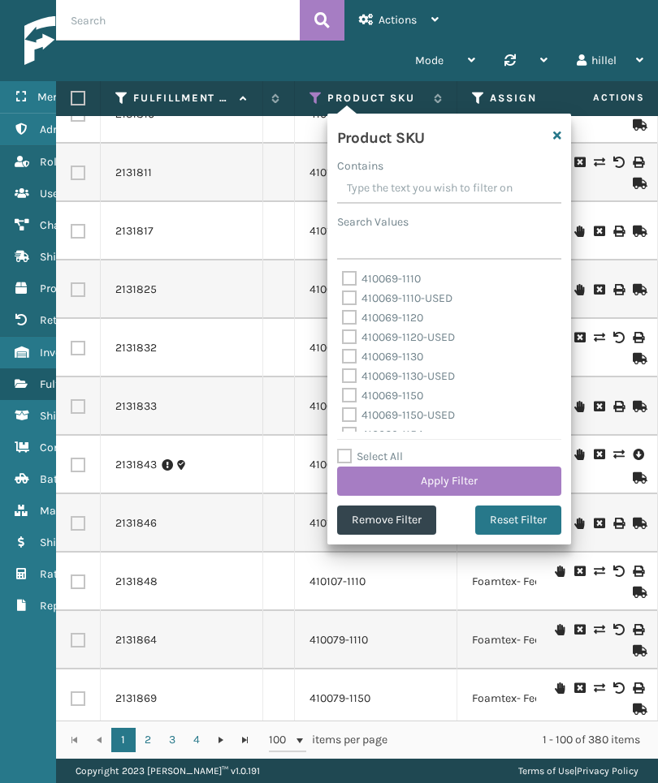
checkbox input "false"
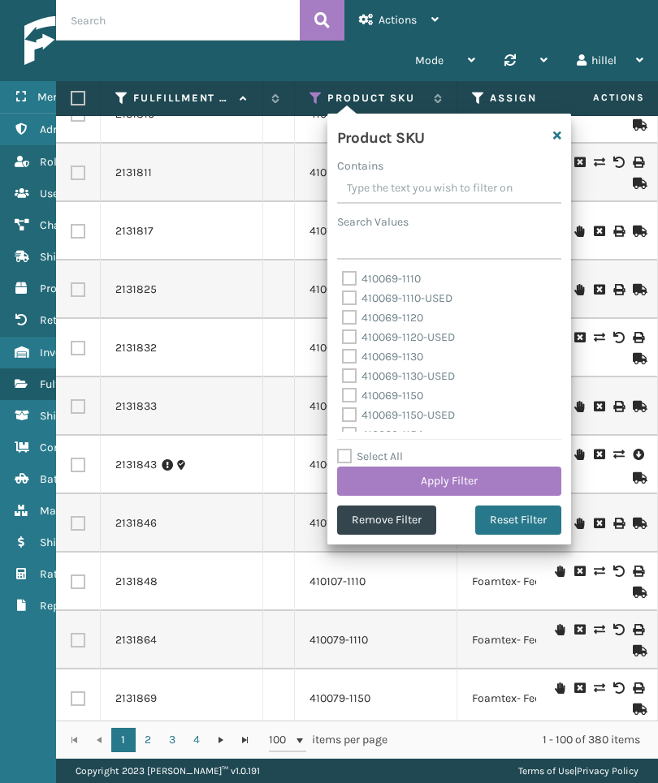
checkbox input "false"
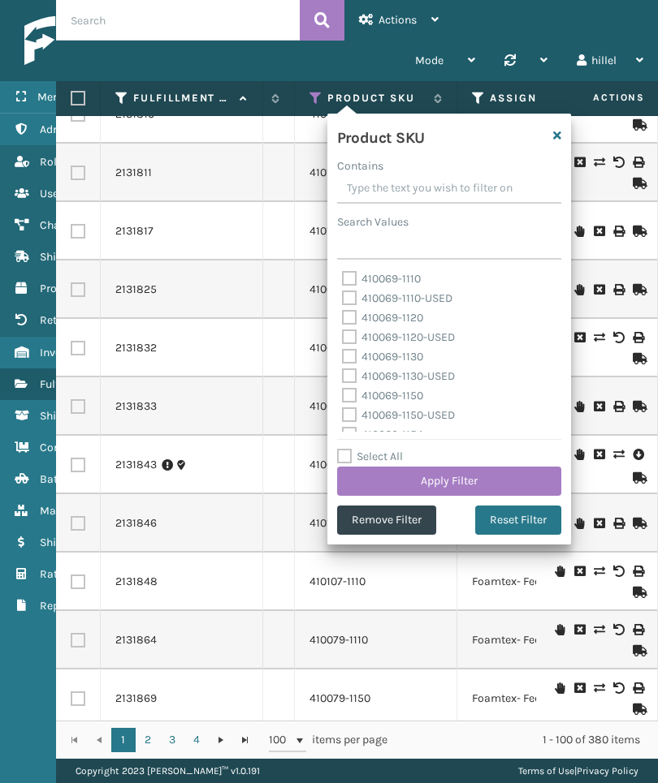
checkbox input "false"
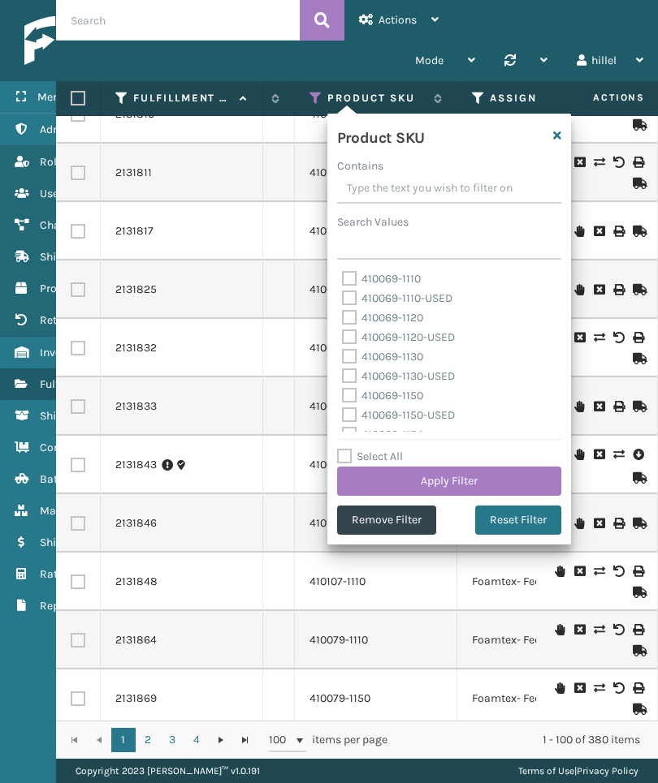
checkbox input "false"
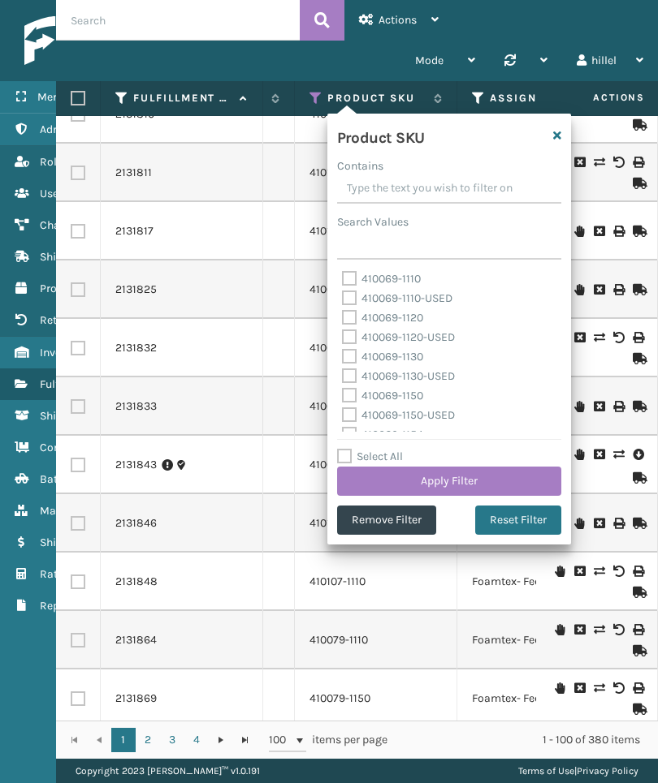
checkbox input "false"
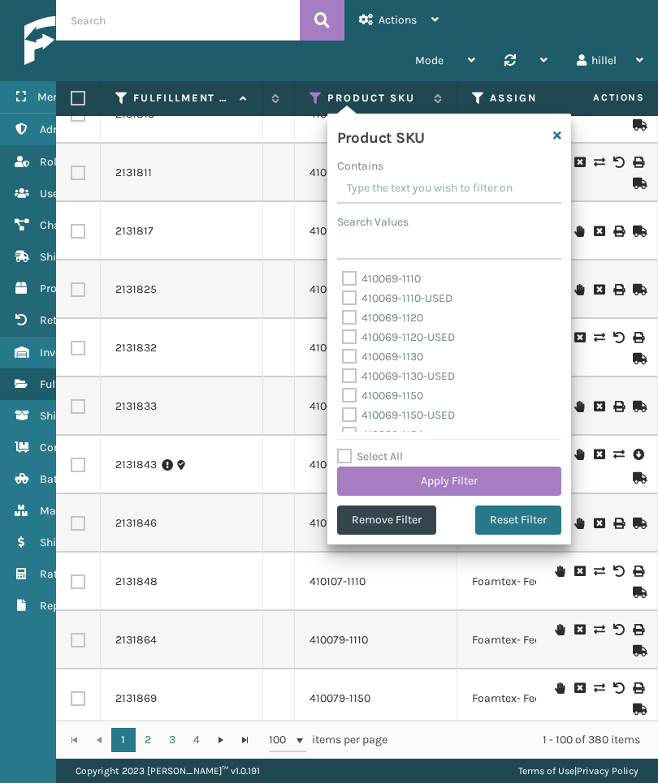
checkbox input "false"
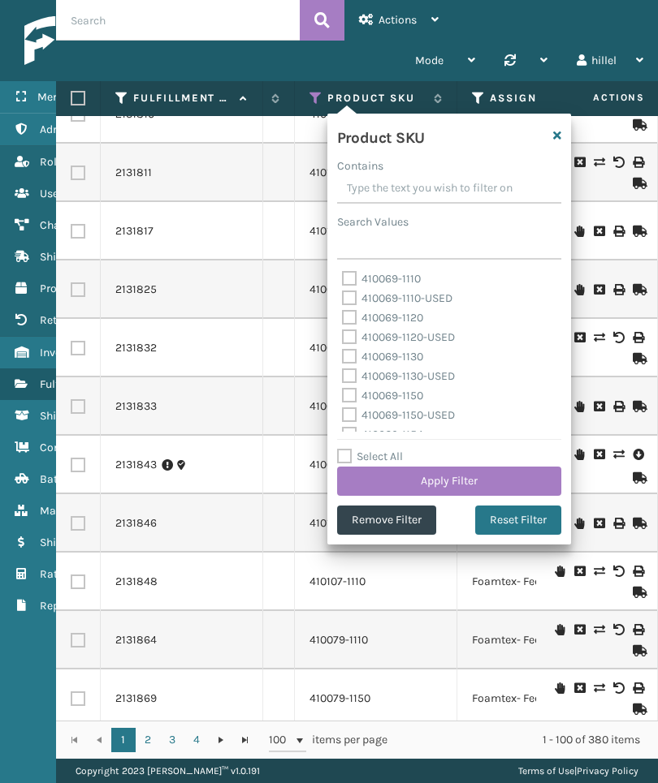
checkbox input "false"
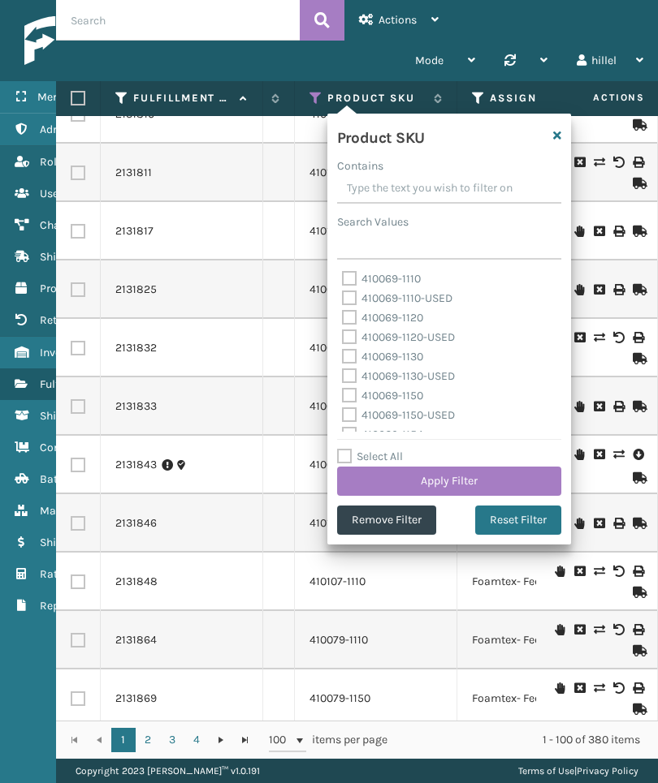
checkbox input "false"
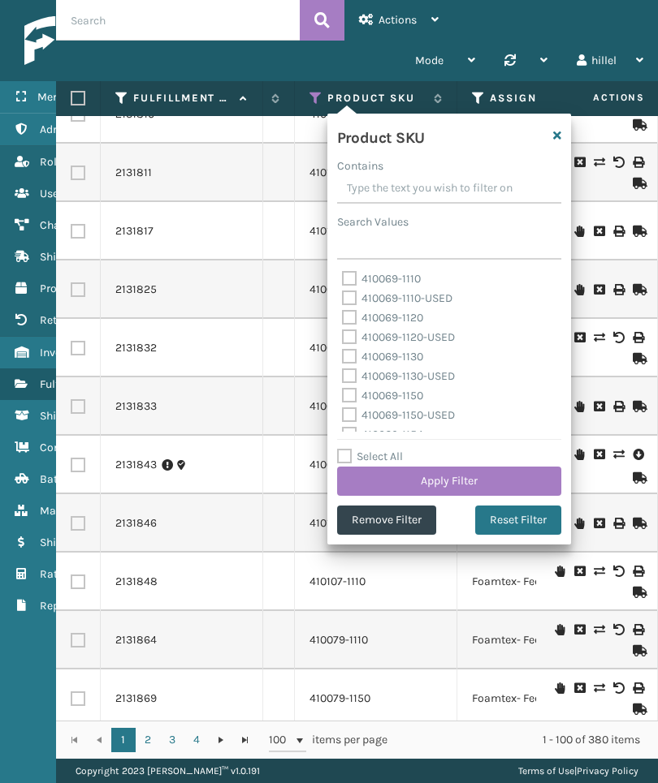
checkbox input "false"
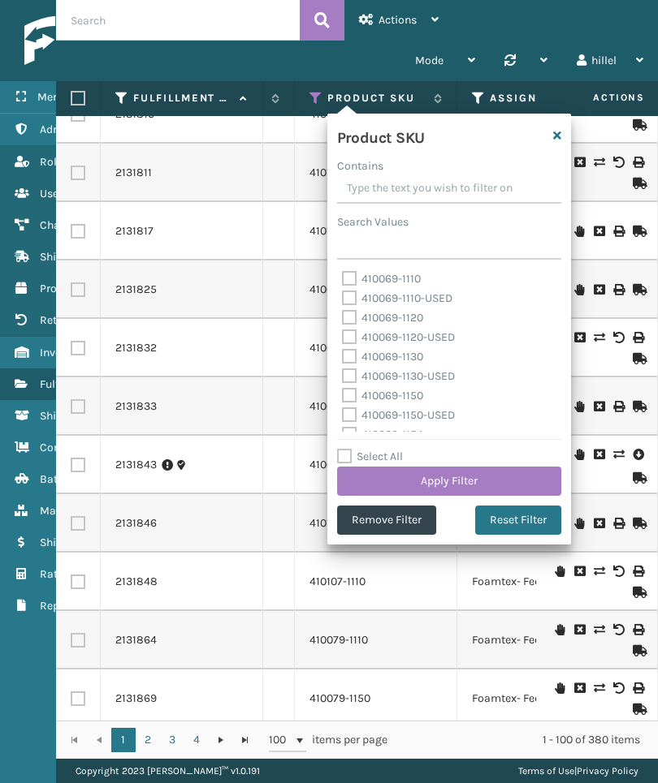
checkbox input "false"
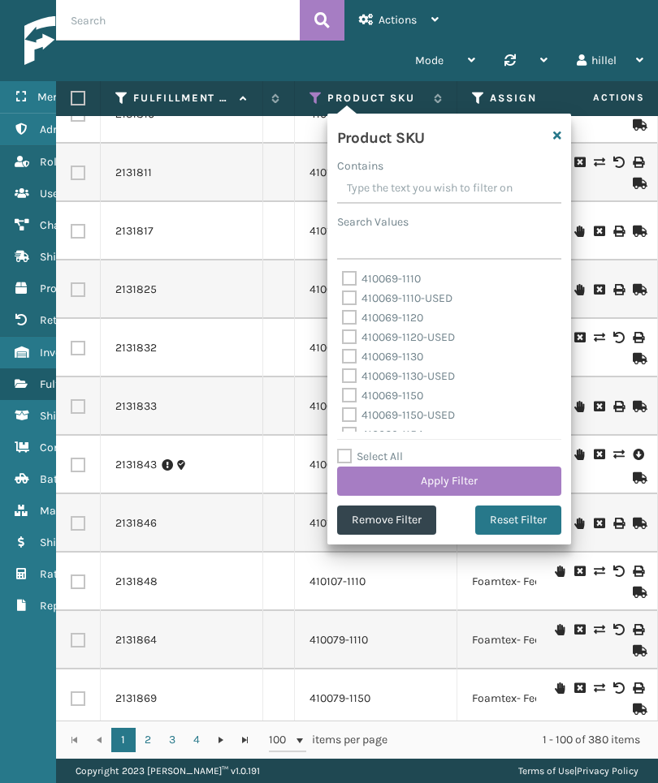
checkbox input "false"
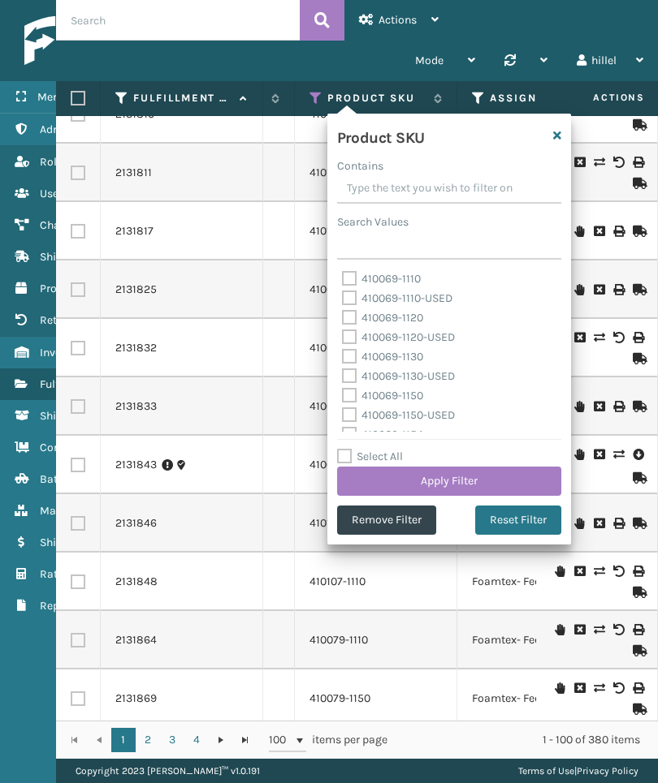
checkbox input "false"
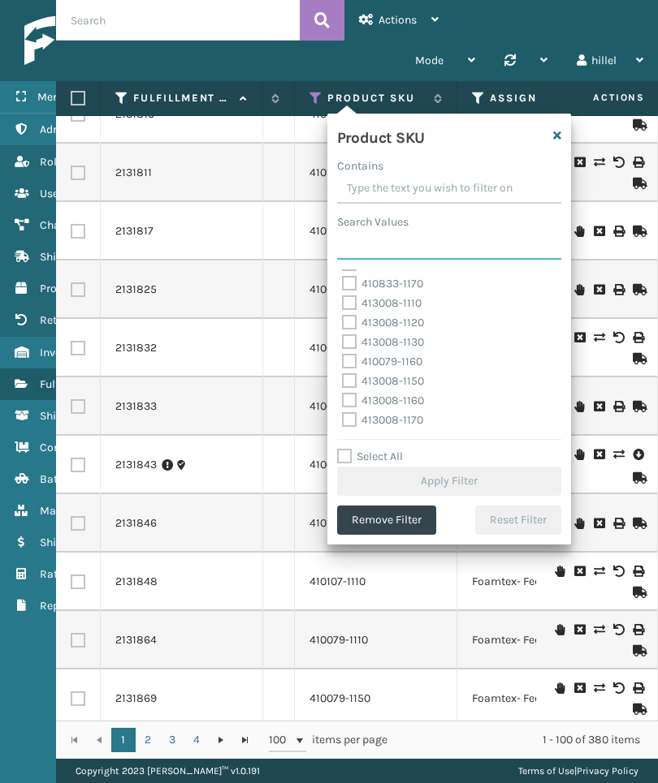
click at [502, 247] on input "Search Values" at bounding box center [449, 245] width 224 height 29
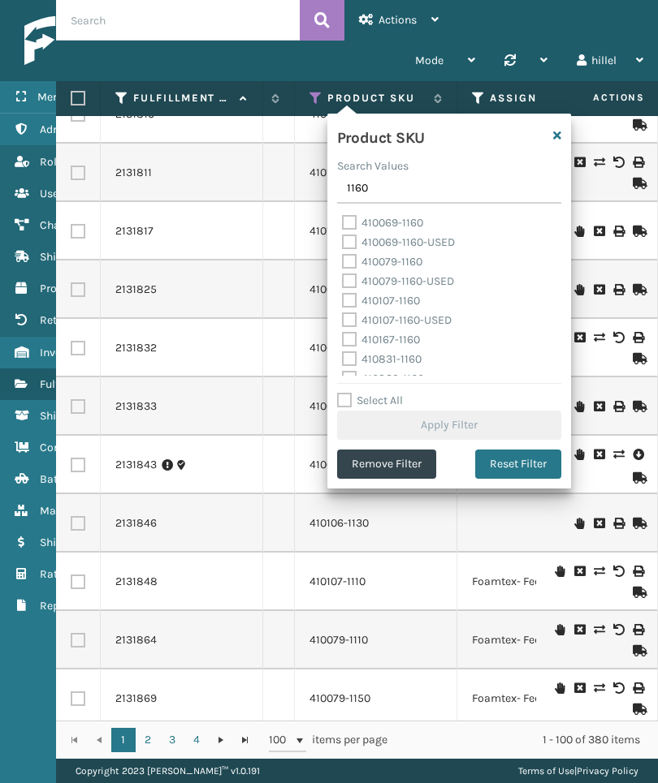
click at [415, 265] on label "410079-1160" at bounding box center [382, 262] width 80 height 14
click at [343, 263] on input "410079-1160" at bounding box center [342, 257] width 1 height 11
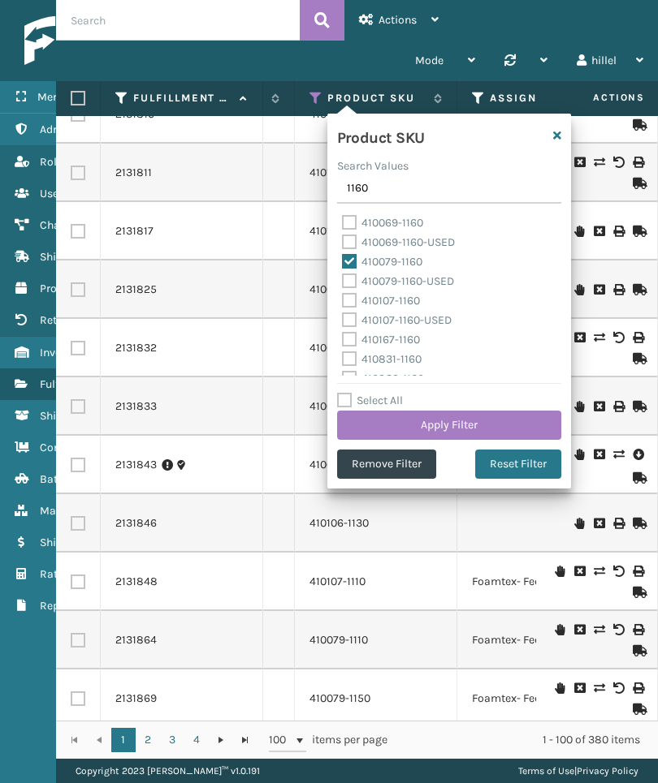
click at [538, 431] on button "Apply Filter" at bounding box center [449, 425] width 224 height 29
